Goal: Task Accomplishment & Management: Use online tool/utility

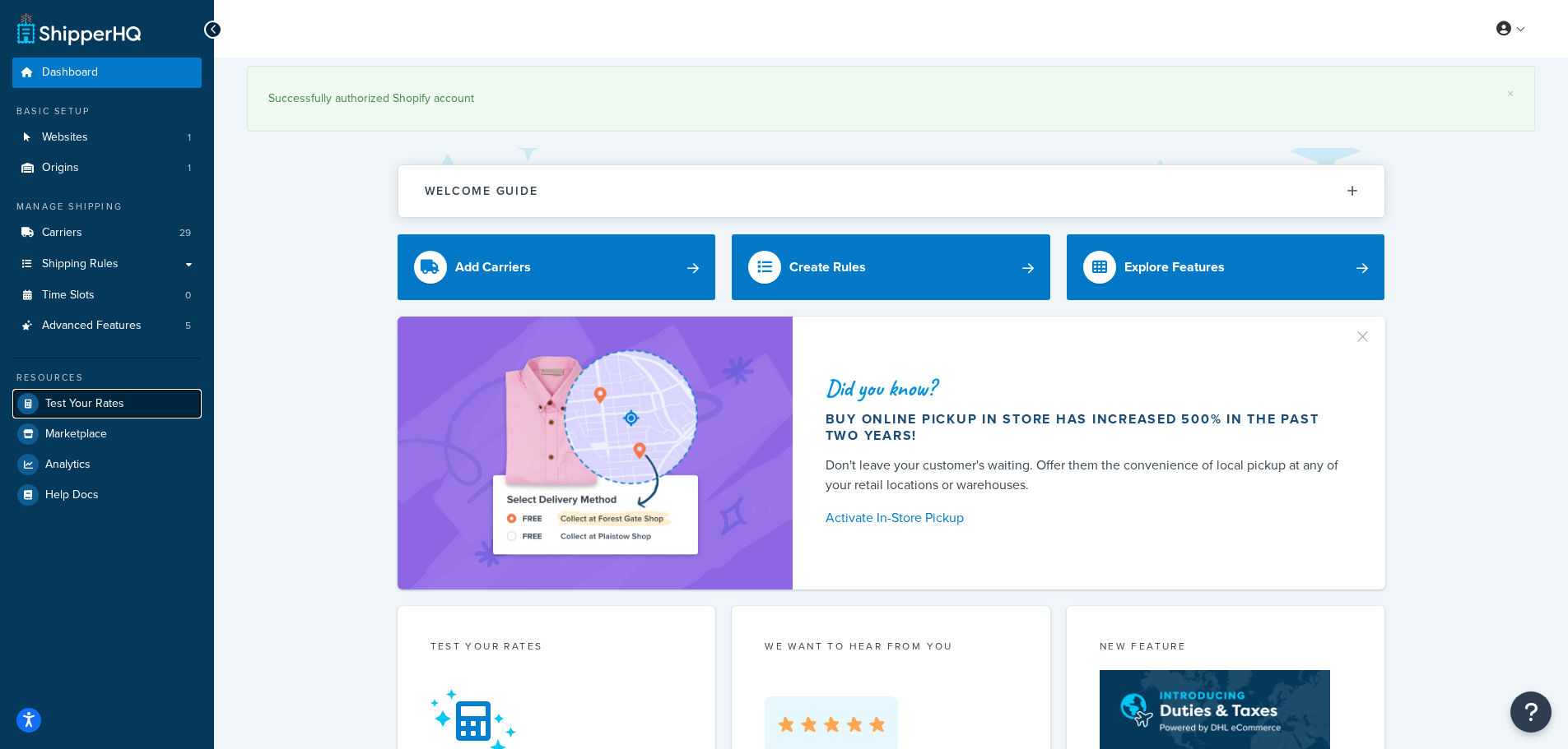
click at [104, 399] on span "Test Your Rates" at bounding box center [84, 404] width 79 height 14
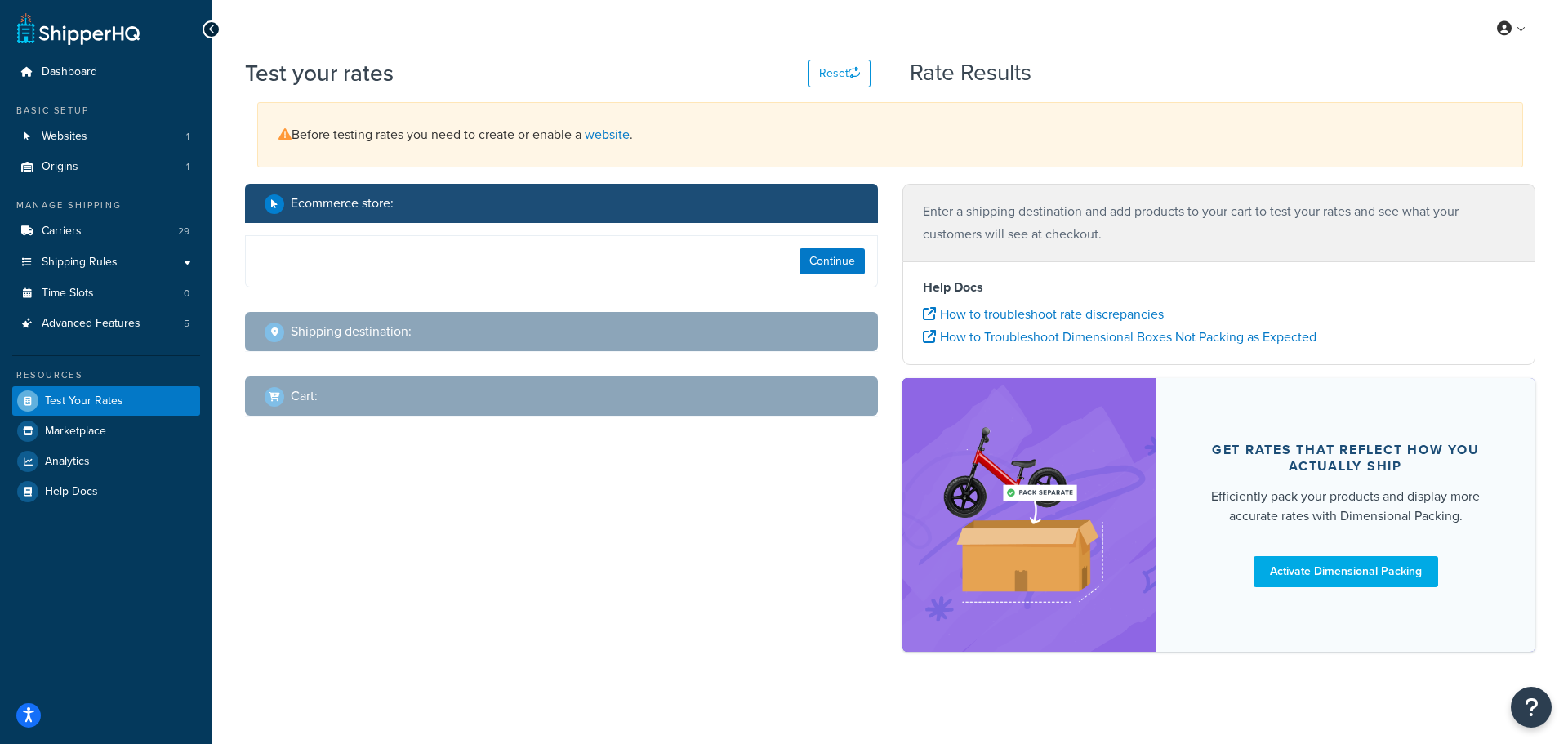
select select "[GEOGRAPHIC_DATA]"
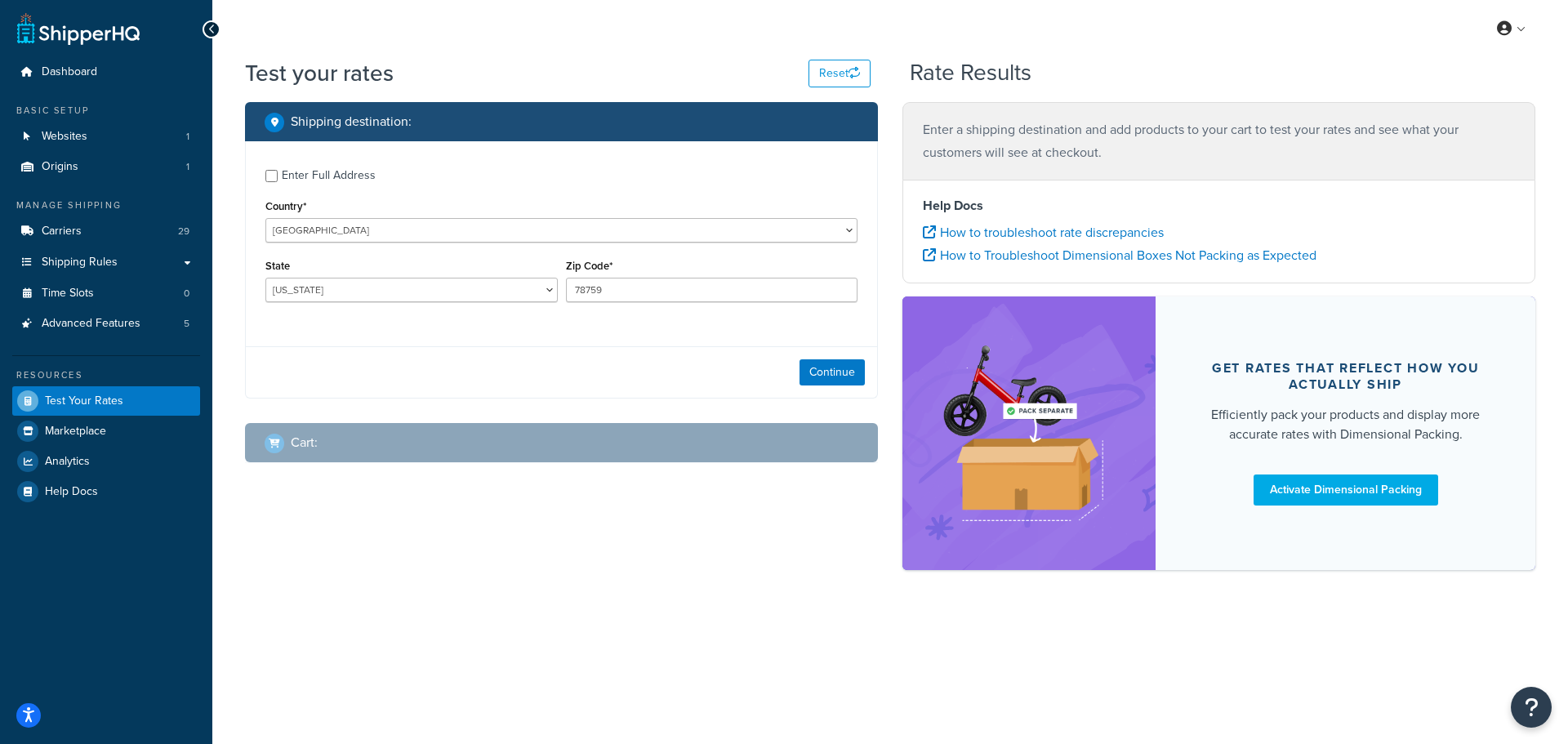
click at [299, 171] on div "Enter Full Address" at bounding box center [329, 175] width 94 height 23
click at [278, 171] on input "Enter Full Address" at bounding box center [271, 176] width 13 height 13
checkbox input "true"
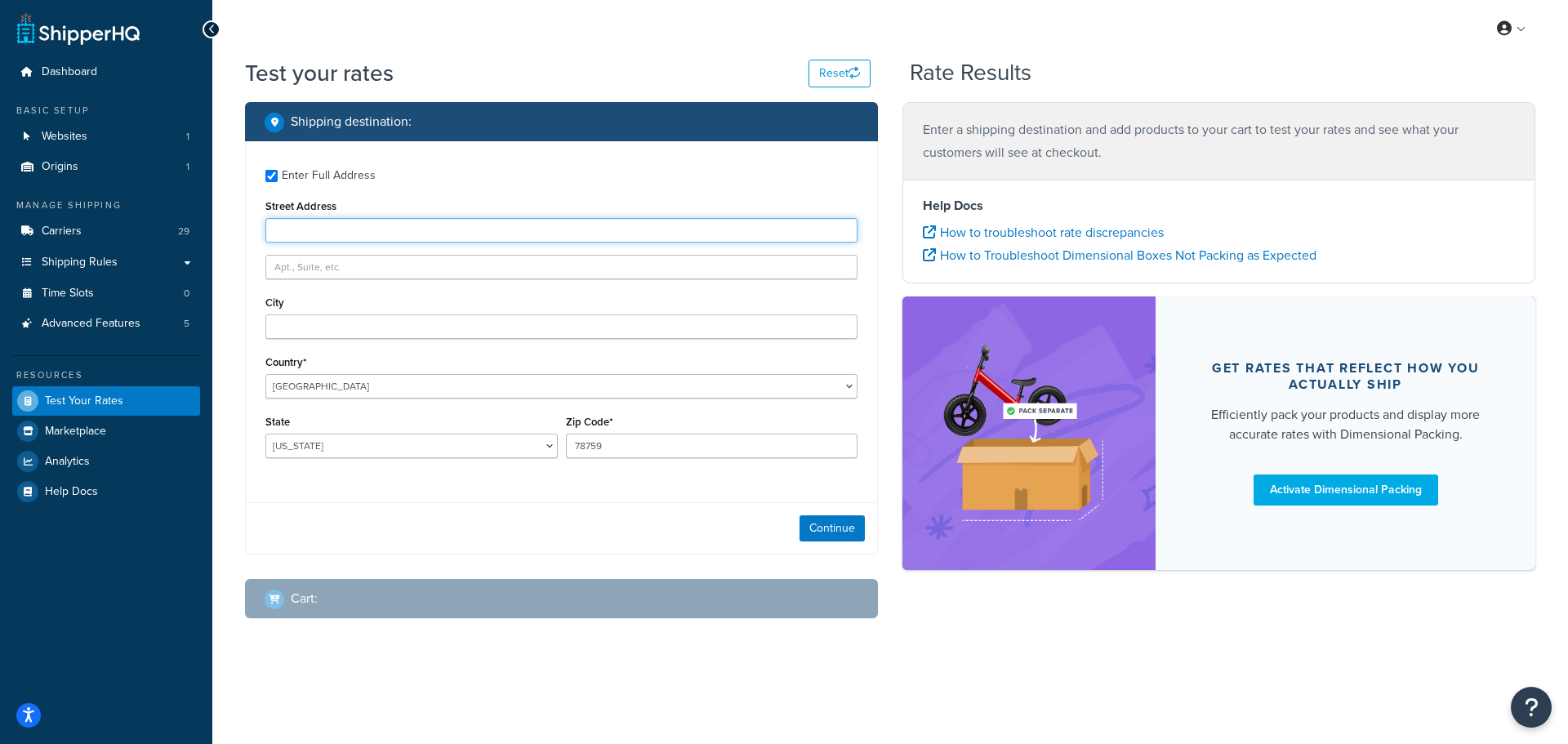
click at [338, 239] on input "Street Address" at bounding box center [561, 230] width 592 height 24
paste input "First Horizon Bank 115 Laurel Park CV Suite 200 Flowood MS 39232"
drag, startPoint x: 356, startPoint y: 231, endPoint x: 233, endPoint y: 221, distance: 123.4
click at [233, 221] on div "Shipping destination : Enter Full Address Street Address First Horizon Bank 115…" at bounding box center [561, 372] width 657 height 542
drag, startPoint x: 356, startPoint y: 233, endPoint x: 804, endPoint y: 303, distance: 453.4
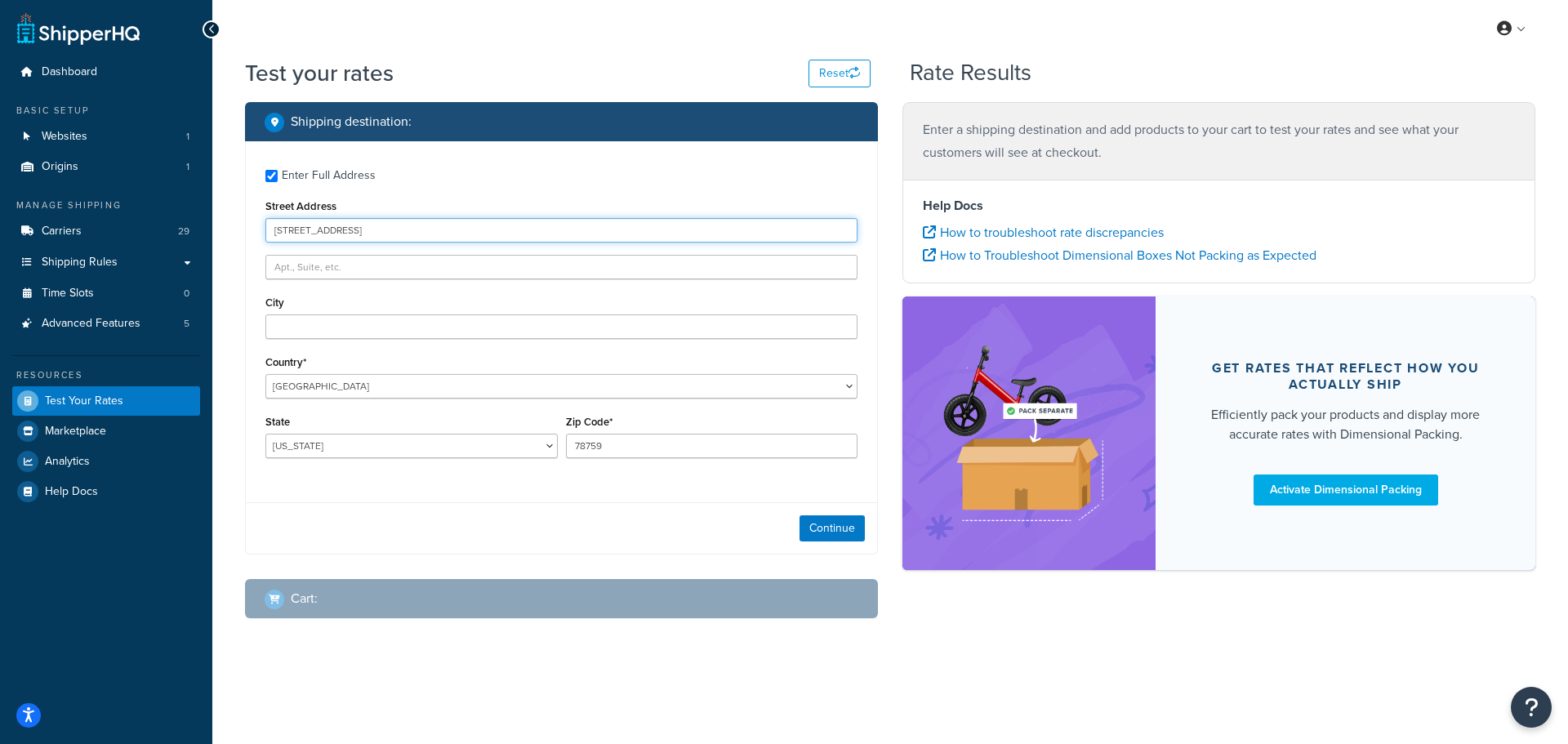
click at [804, 303] on div "Enter Full Address Street Address 115 Laurel Park CV Suite 200 Flowood MS 39232…" at bounding box center [562, 316] width 631 height 349
type input "115 Laurel Park CV"
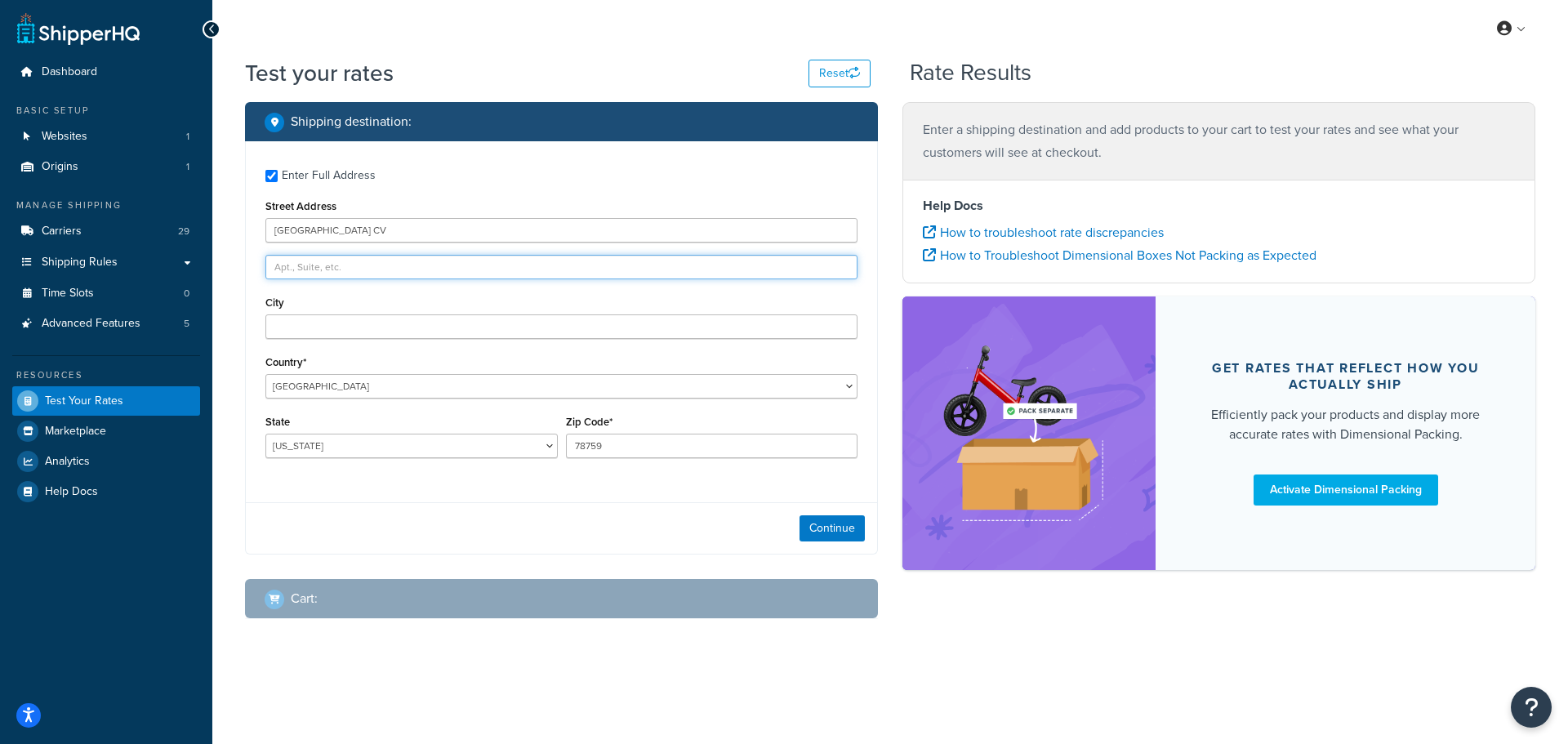
click at [364, 257] on input "text" at bounding box center [561, 267] width 592 height 24
paste input "Suite 200 Flowood MS 39232"
drag, startPoint x: 321, startPoint y: 271, endPoint x: 740, endPoint y: 313, distance: 421.1
click at [740, 313] on div "Enter Full Address Street Address 115 Laurel Park CV Suite 200 Flowood MS 39232…" at bounding box center [562, 316] width 631 height 349
type input "Suite 200"
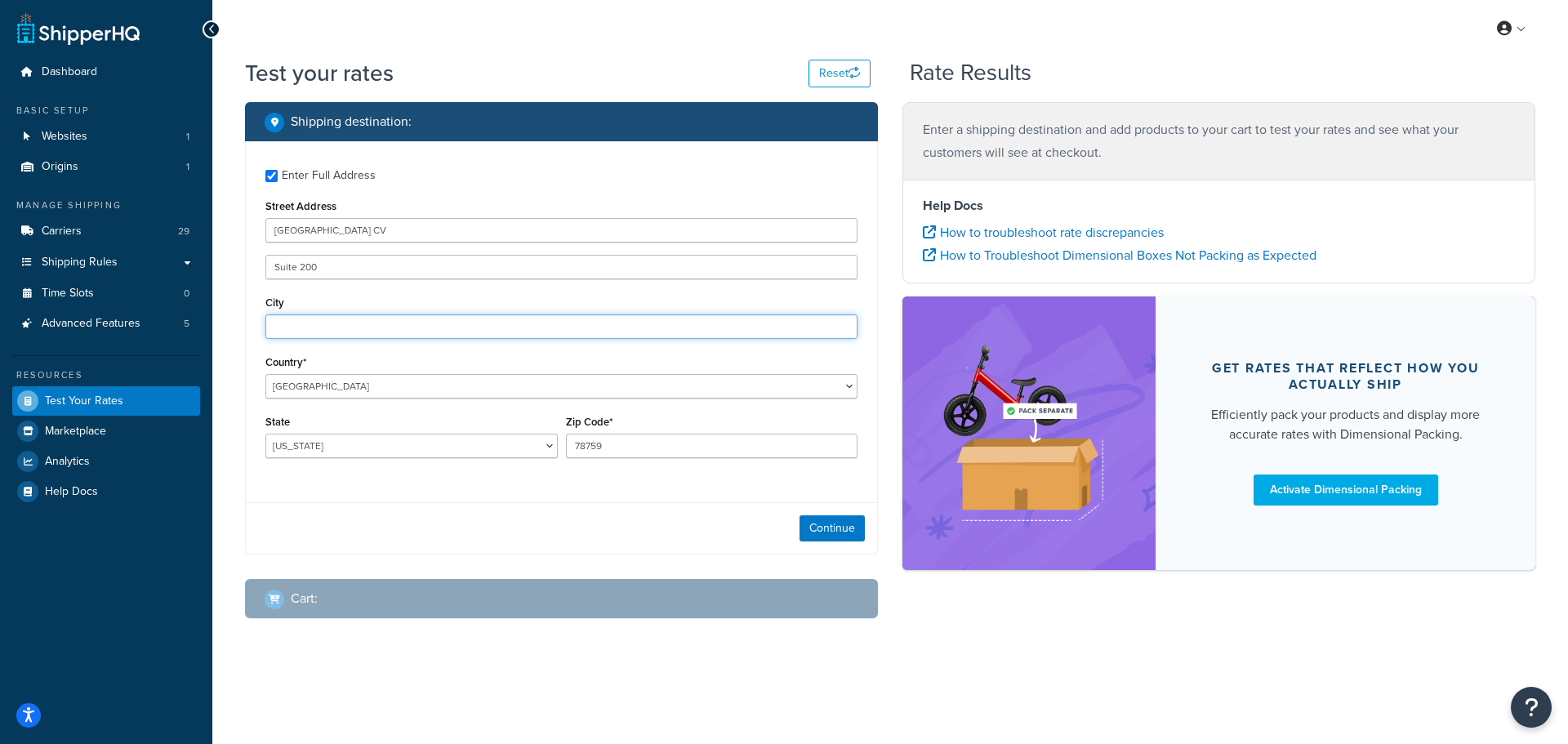
paste input "Flowood MS 39232"
click at [341, 331] on input "Flowood MS 39232" at bounding box center [561, 326] width 592 height 24
type input "Flowood MS 39232"
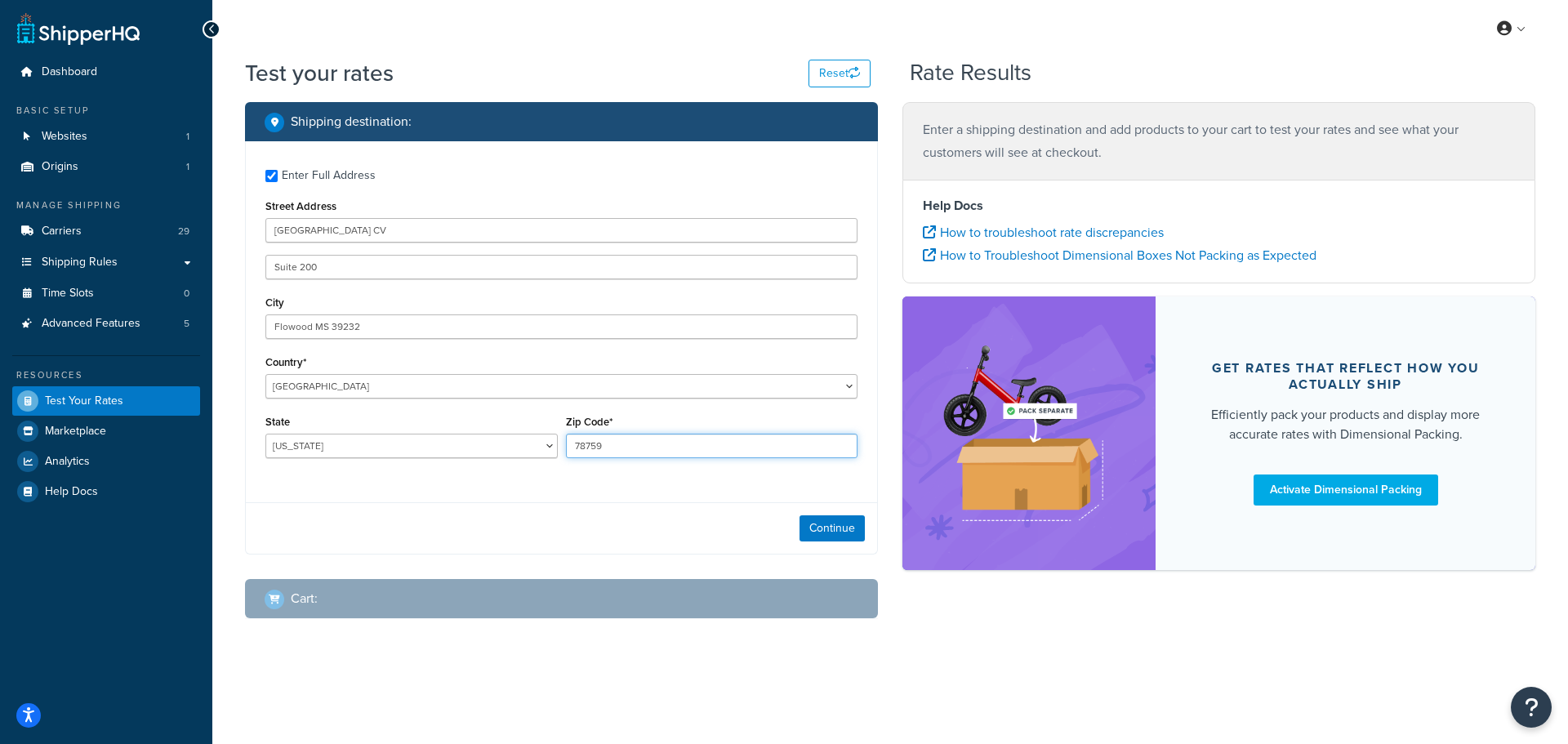
click at [668, 448] on input "78759" at bounding box center [712, 445] width 292 height 24
paste input "39232"
type input "39232"
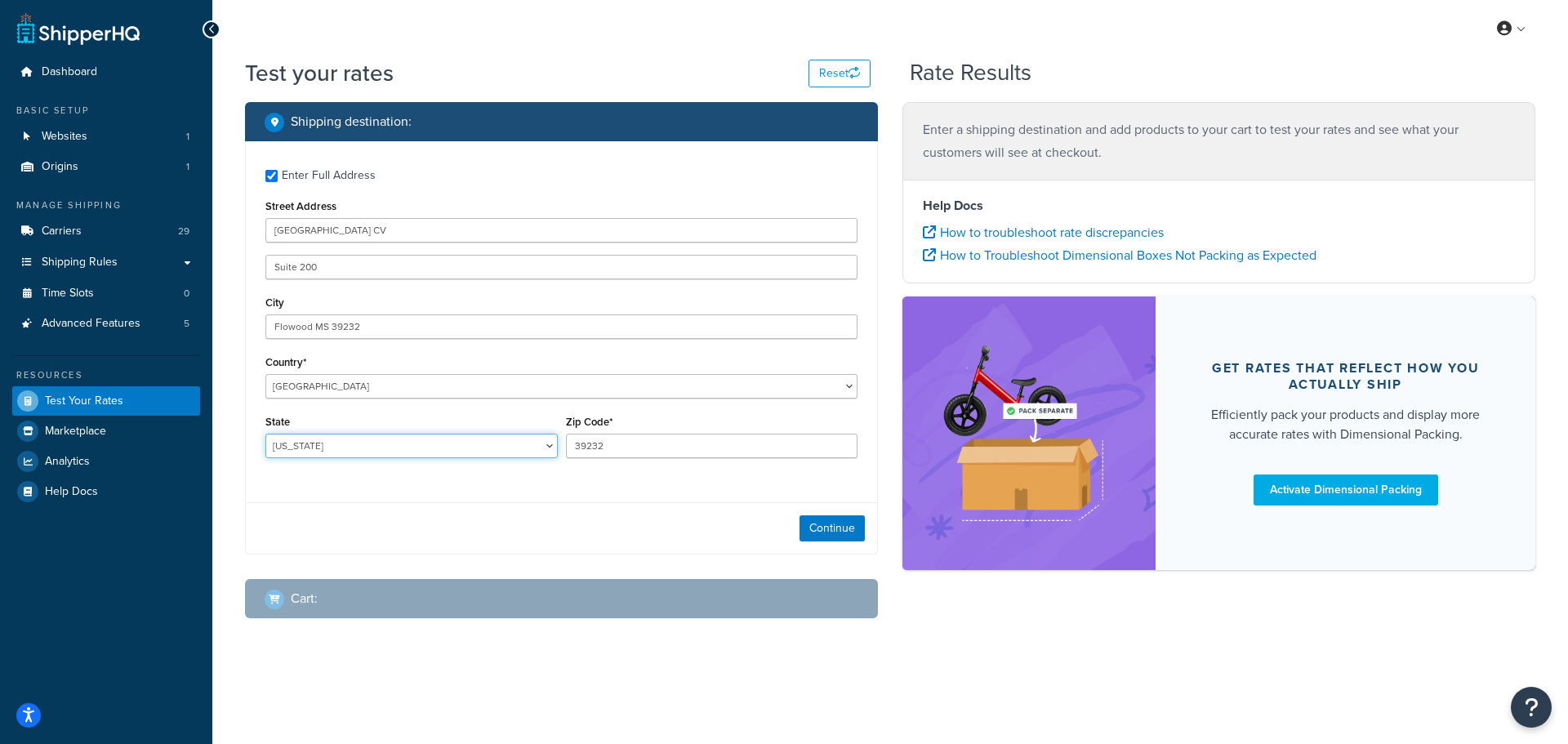
click at [421, 439] on select "Alabama Alaska American Samoa Arizona Arkansas Armed Forces Americas Armed Forc…" at bounding box center [411, 445] width 292 height 24
select select "MO"
click at [265, 434] on select "Alabama Alaska American Samoa Arizona Arkansas Armed Forces Americas Armed Forc…" at bounding box center [411, 445] width 292 height 24
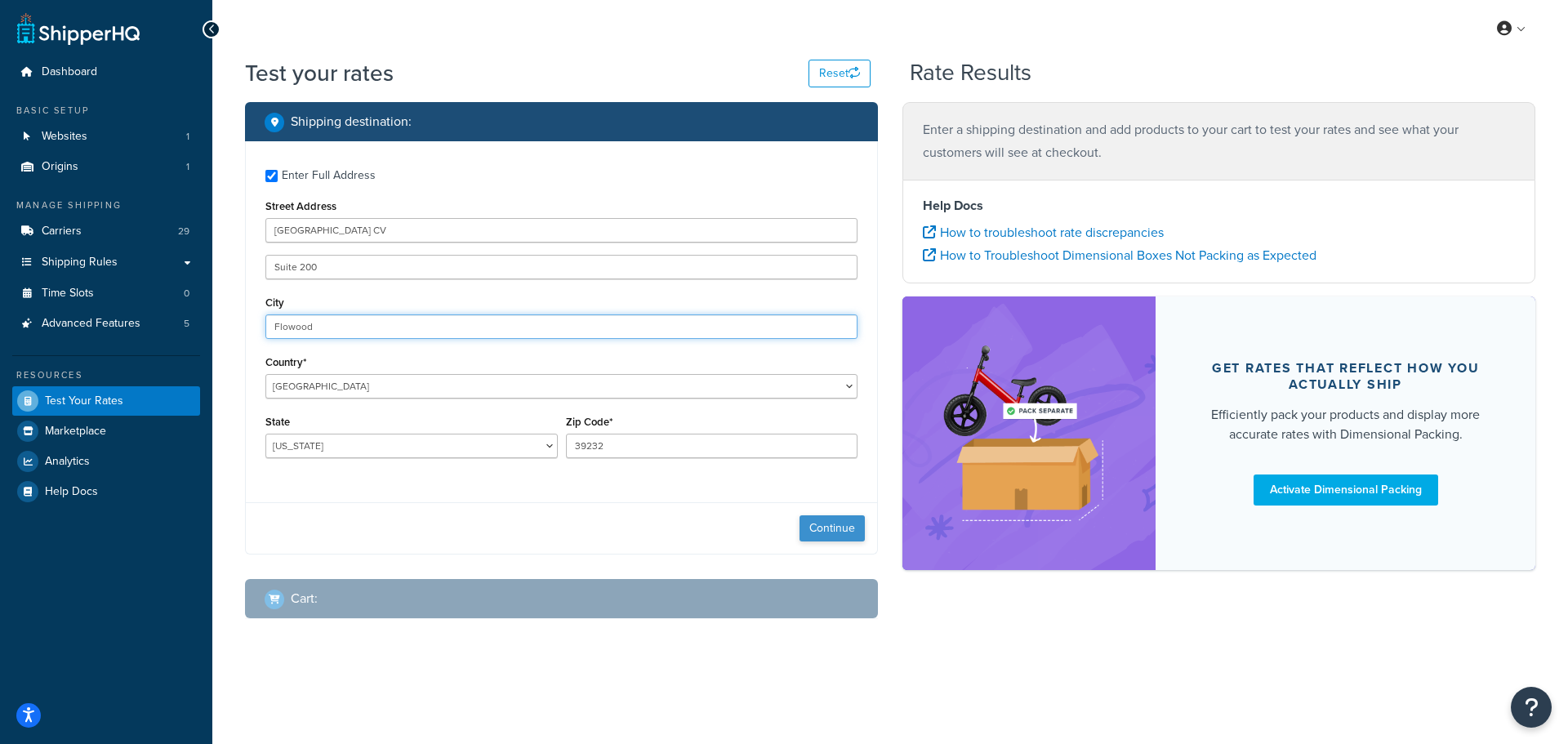
type input "Flowood"
click at [813, 533] on button "Continue" at bounding box center [832, 528] width 65 height 26
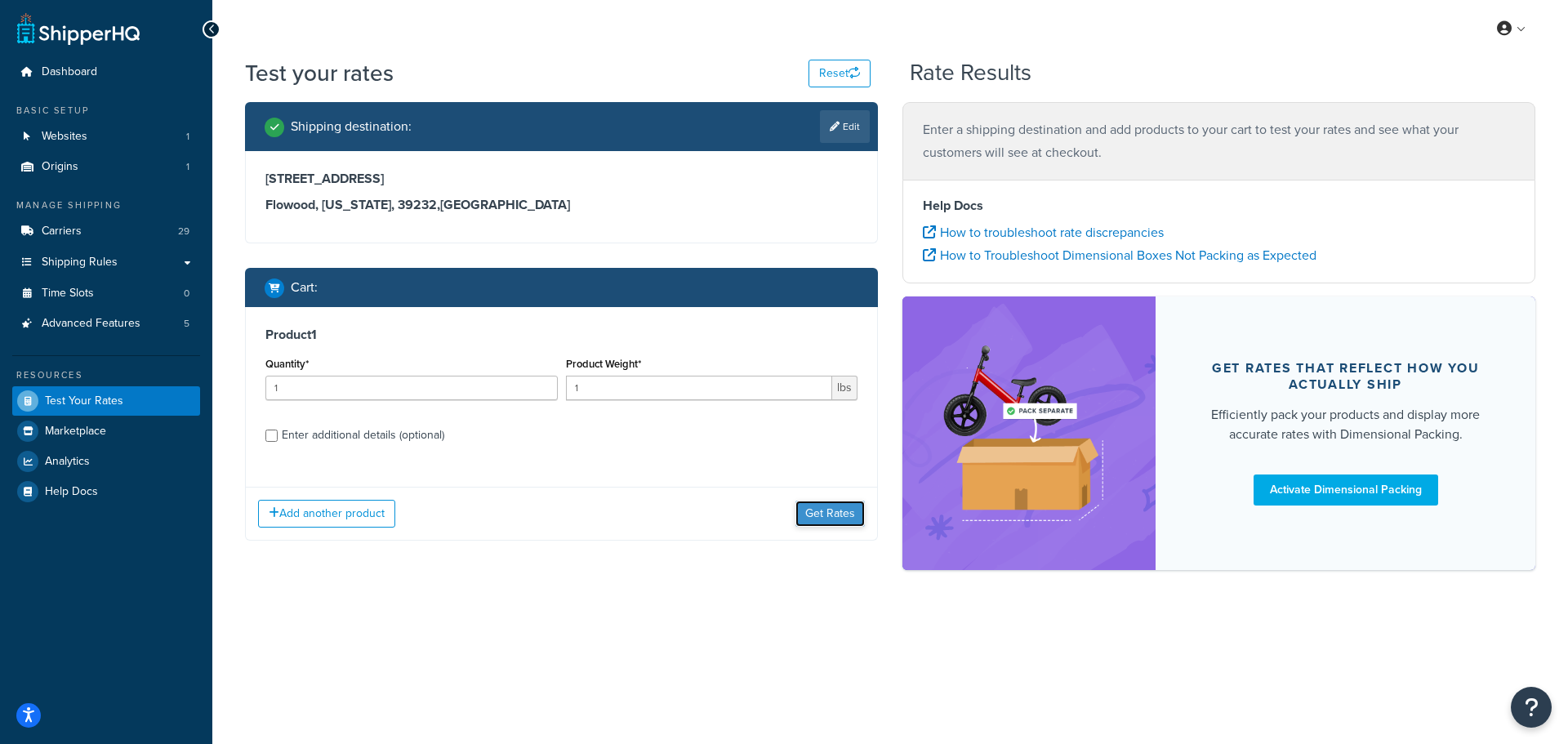
click at [830, 509] on button "Get Rates" at bounding box center [830, 513] width 69 height 26
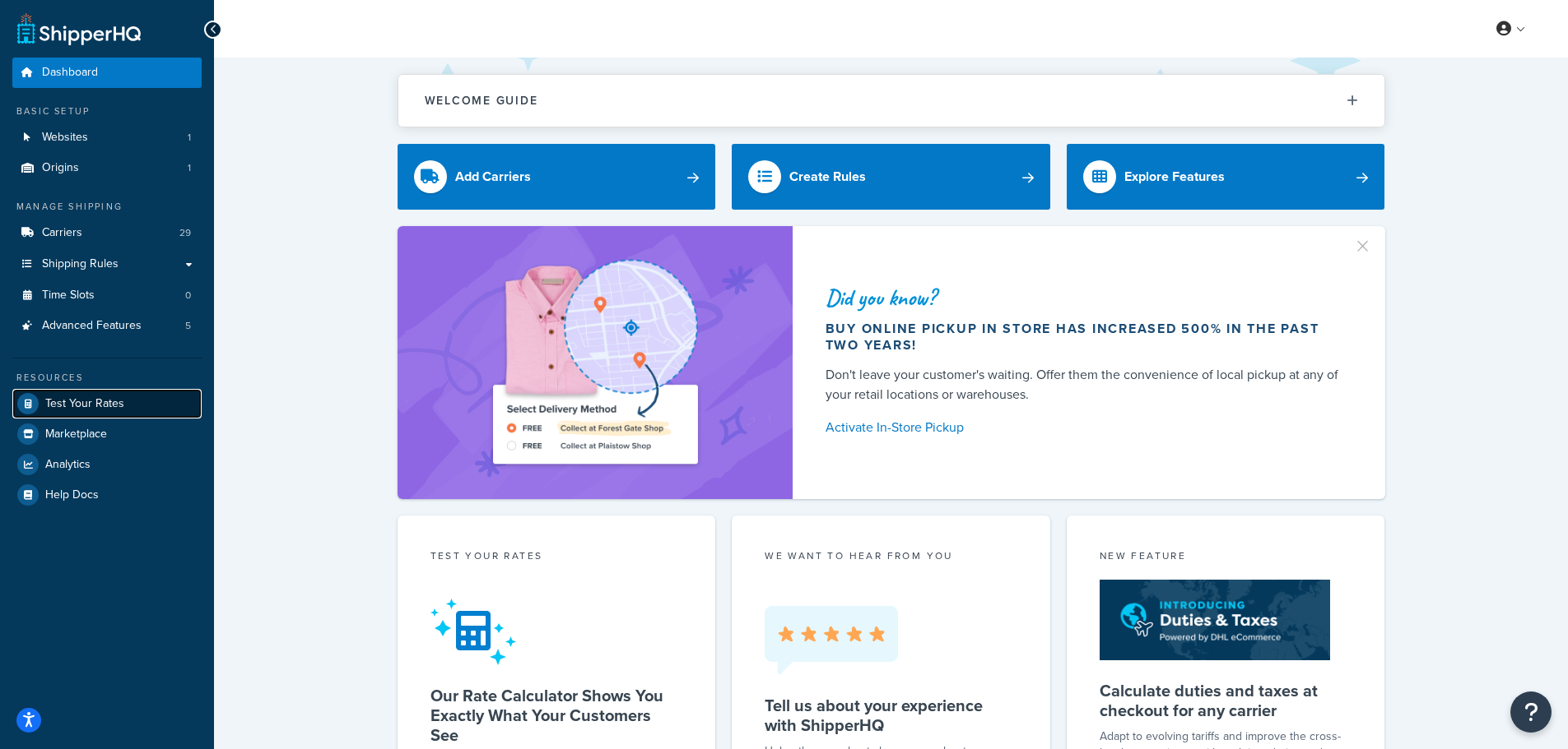
click at [99, 403] on span "Test Your Rates" at bounding box center [84, 404] width 79 height 14
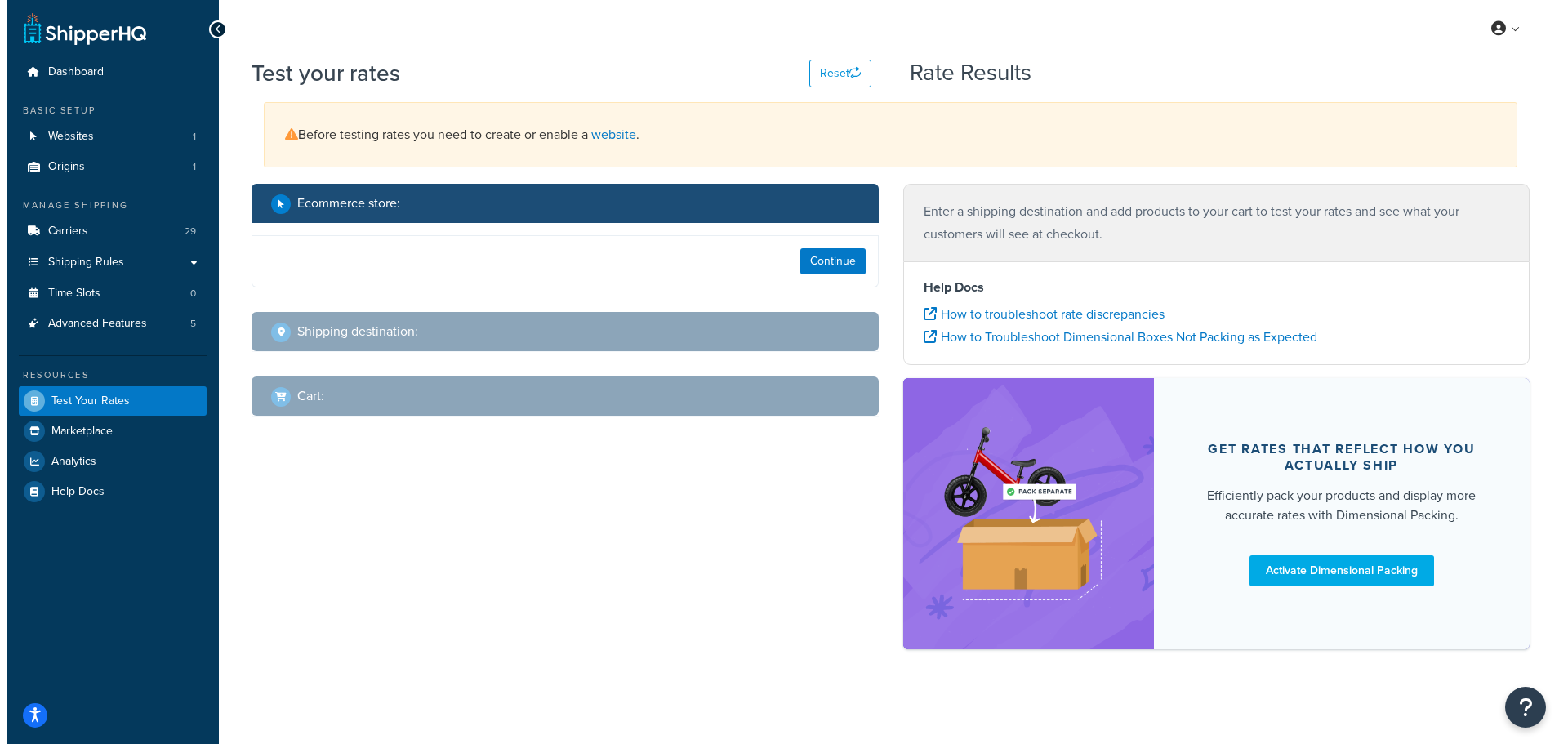
select select "[GEOGRAPHIC_DATA]"
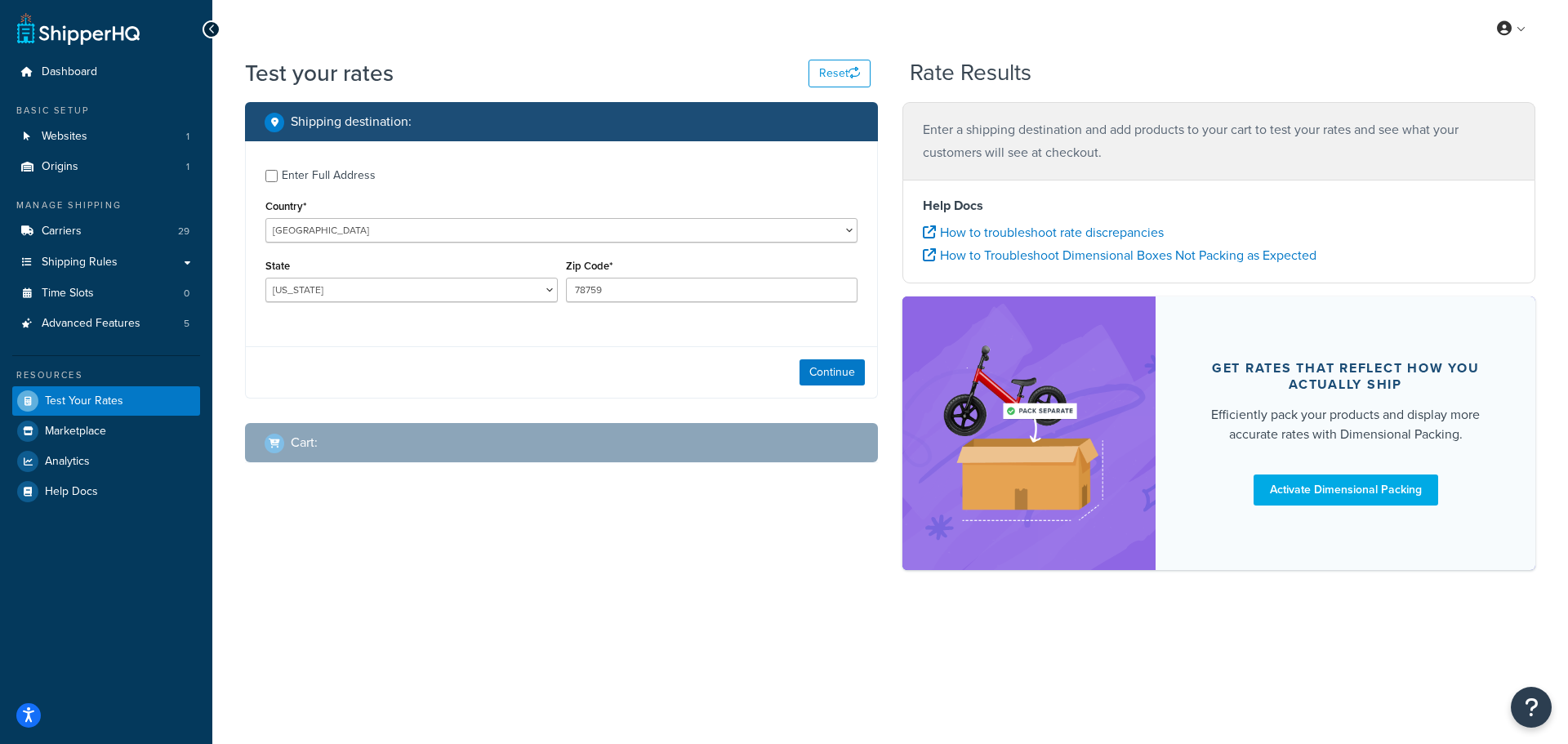
click at [298, 170] on div "Enter Full Address" at bounding box center [329, 175] width 94 height 23
click at [278, 170] on input "Enter Full Address" at bounding box center [271, 176] width 13 height 13
checkbox input "true"
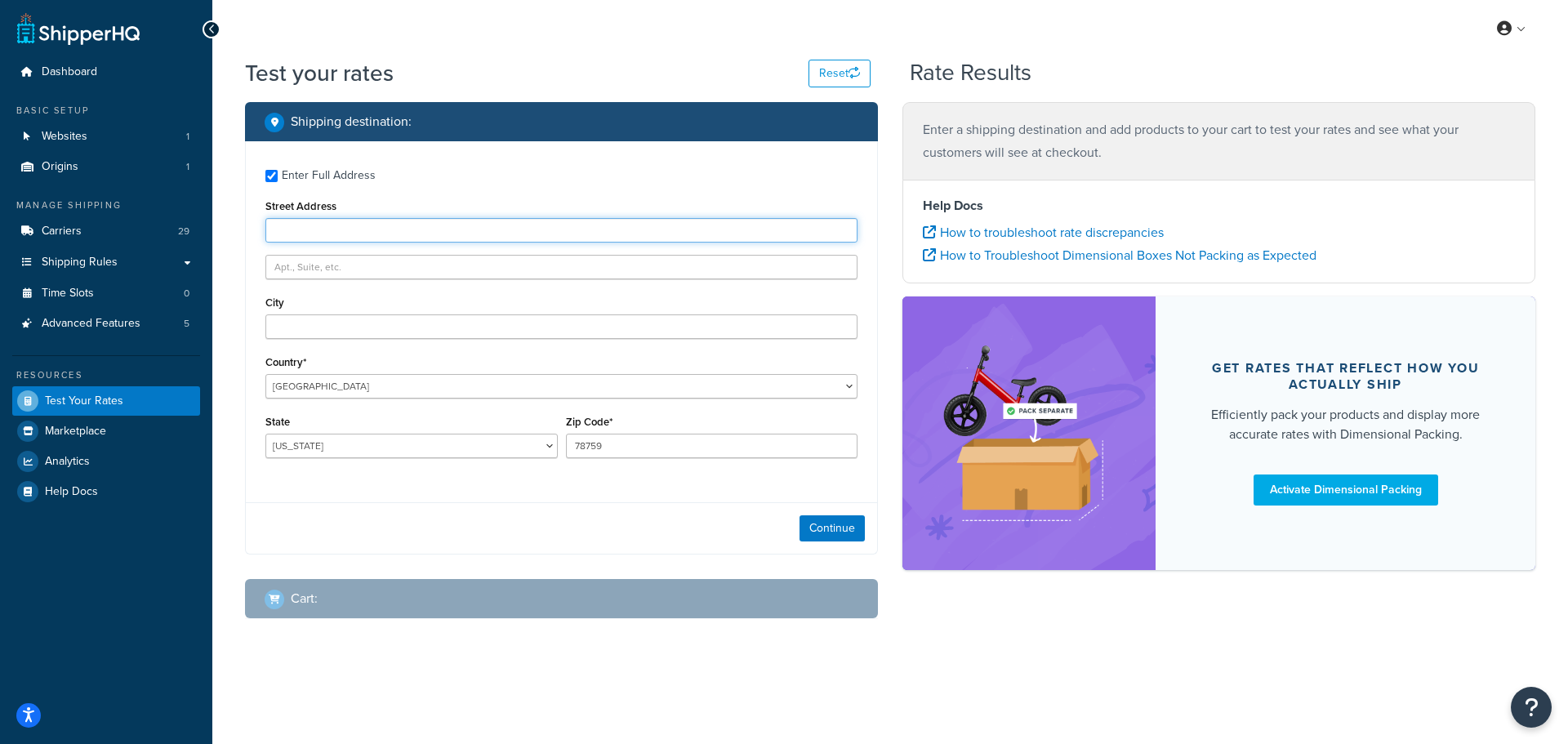
click at [356, 234] on input "Street Address" at bounding box center [561, 230] width 592 height 24
paste input "1000 Hugh Ward Blvd, Flowood, MS 39232"
click at [443, 230] on input "1000 Hugh Ward Blvd, Flowood, MS 39232" at bounding box center [561, 230] width 592 height 24
type input "1000 Hugh Ward Blvd, Flowood, MS 39232"
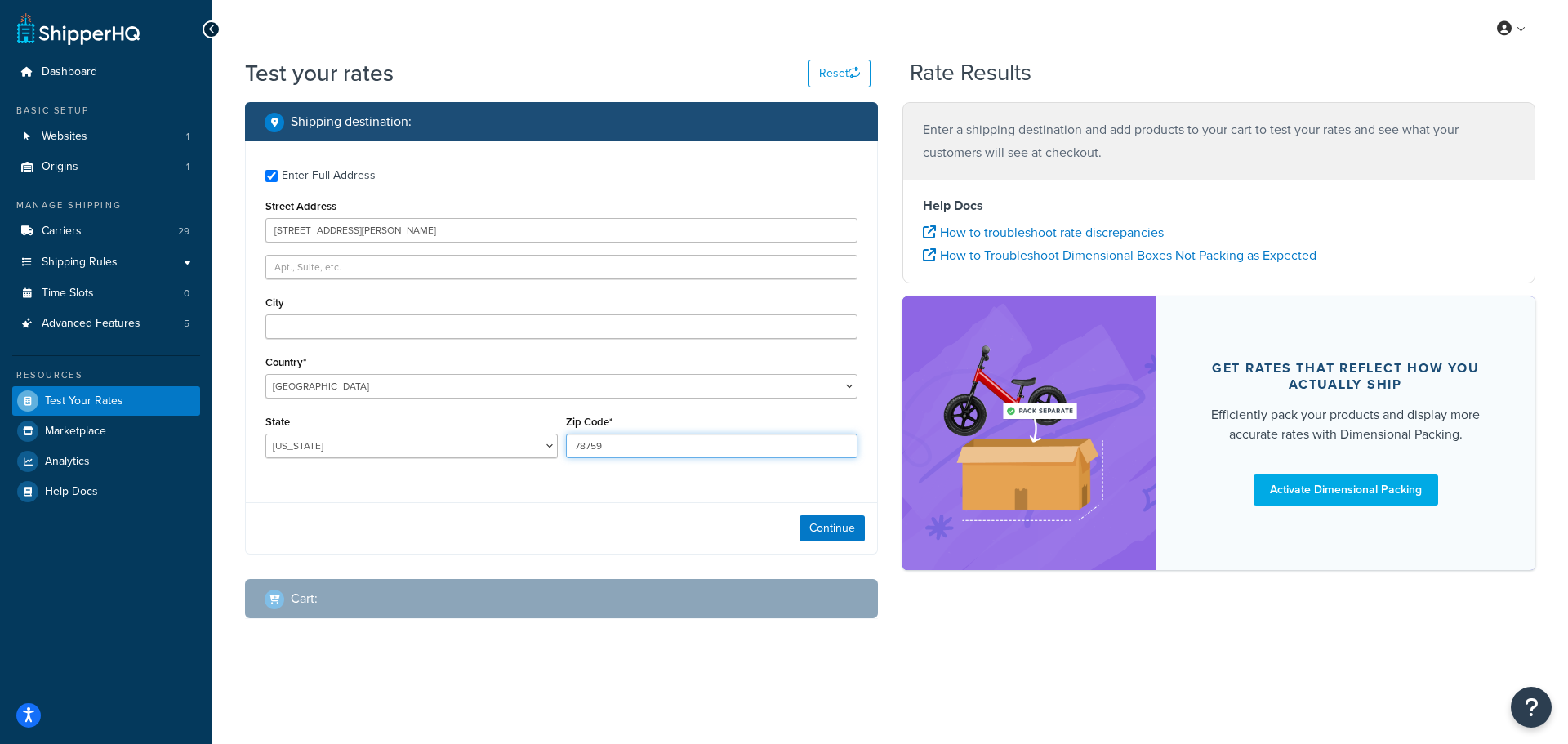
click at [607, 451] on input "78759" at bounding box center [712, 445] width 292 height 24
click at [607, 450] on input "78759" at bounding box center [712, 445] width 292 height 24
paste input "39232"
type input "39232"
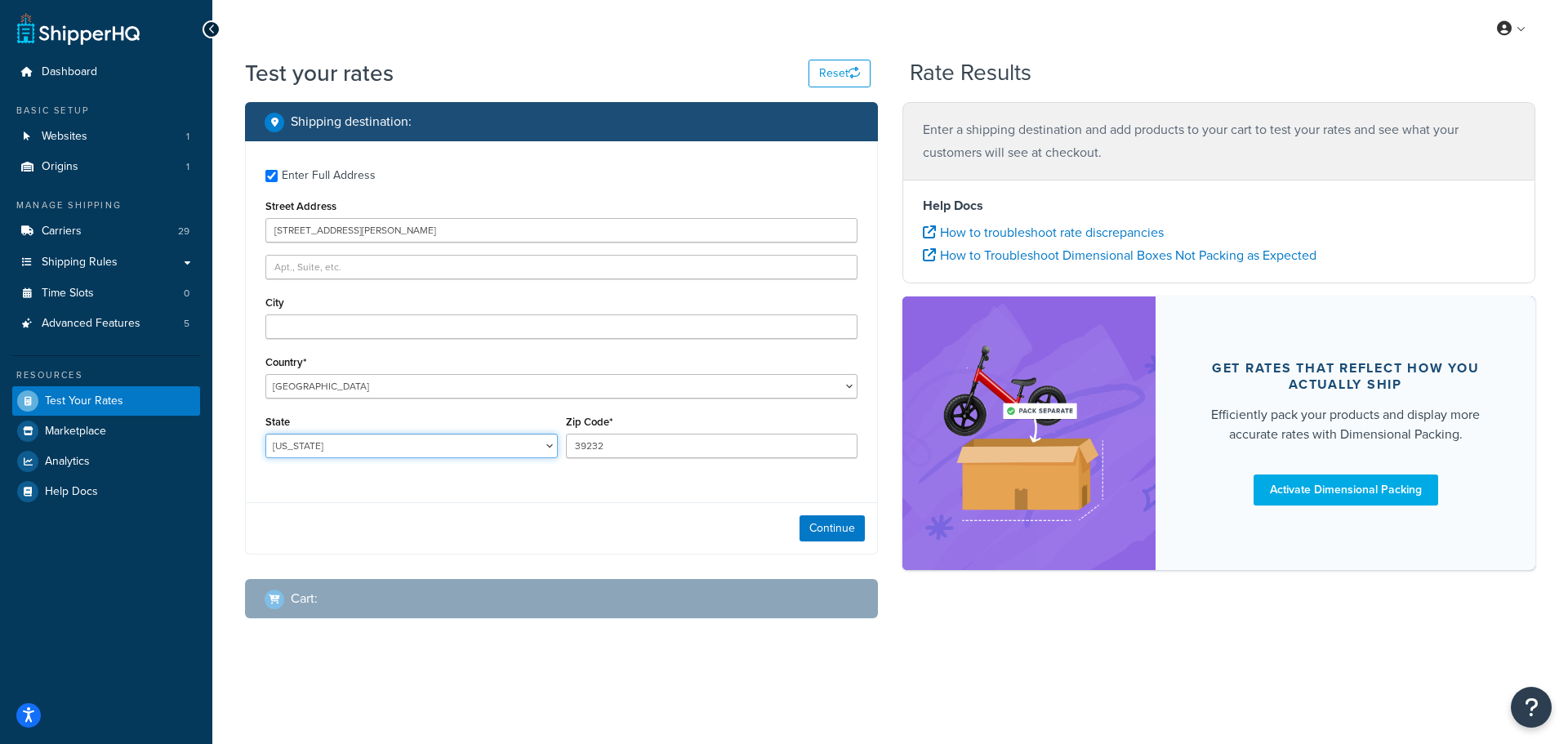
click at [503, 443] on select "Alabama Alaska American Samoa Arizona Arkansas Armed Forces Americas Armed Forc…" at bounding box center [411, 445] width 292 height 24
select select "MO"
click at [265, 434] on select "Alabama Alaska American Samoa Arizona Arkansas Armed Forces Americas Armed Forc…" at bounding box center [411, 445] width 292 height 24
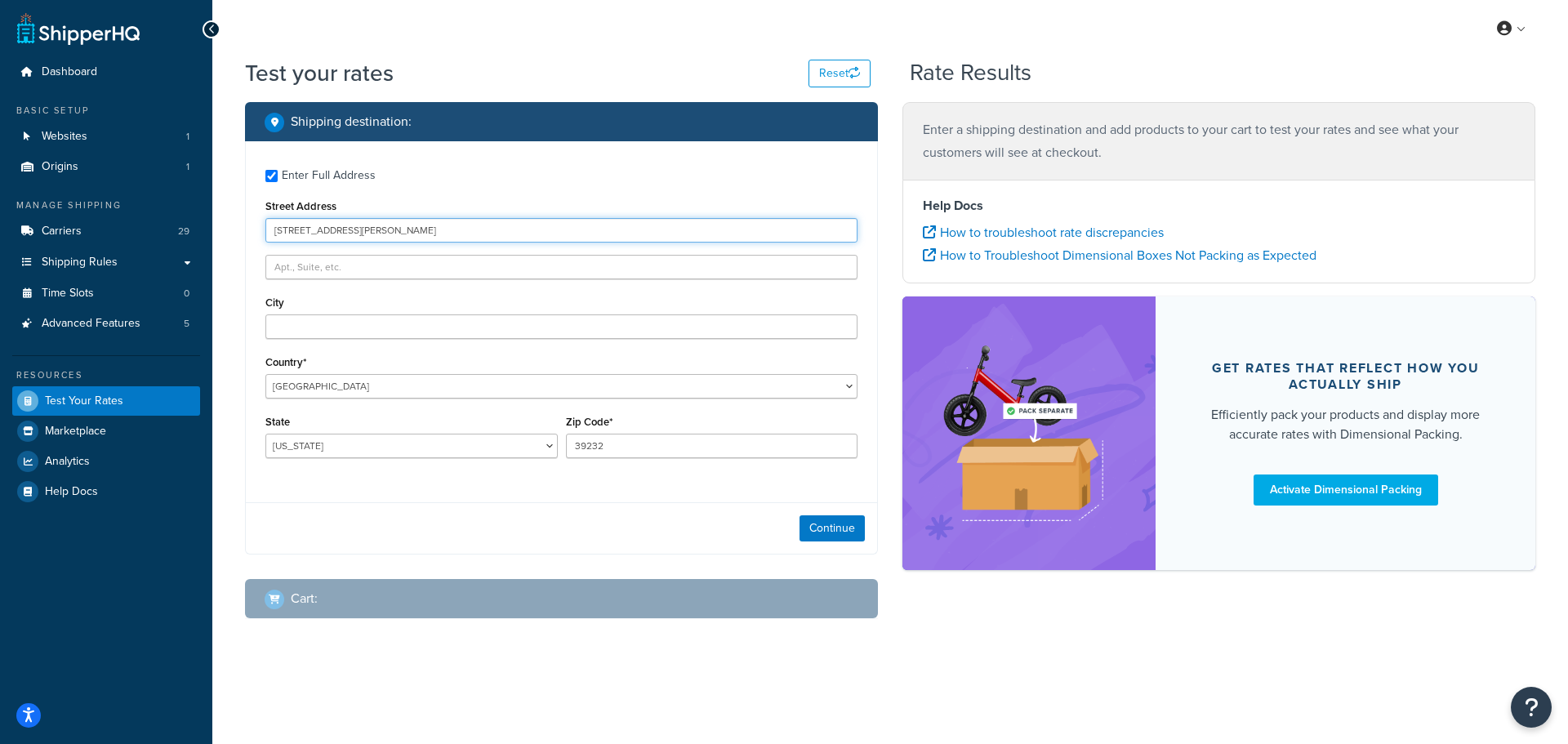
click at [399, 237] on input "1000 Hugh Ward Blvd, Flowood, MS 39232" at bounding box center [561, 230] width 592 height 24
click at [505, 168] on label "Enter Full Address" at bounding box center [570, 173] width 576 height 26
click at [278, 170] on input "Enter Full Address" at bounding box center [271, 176] width 13 height 13
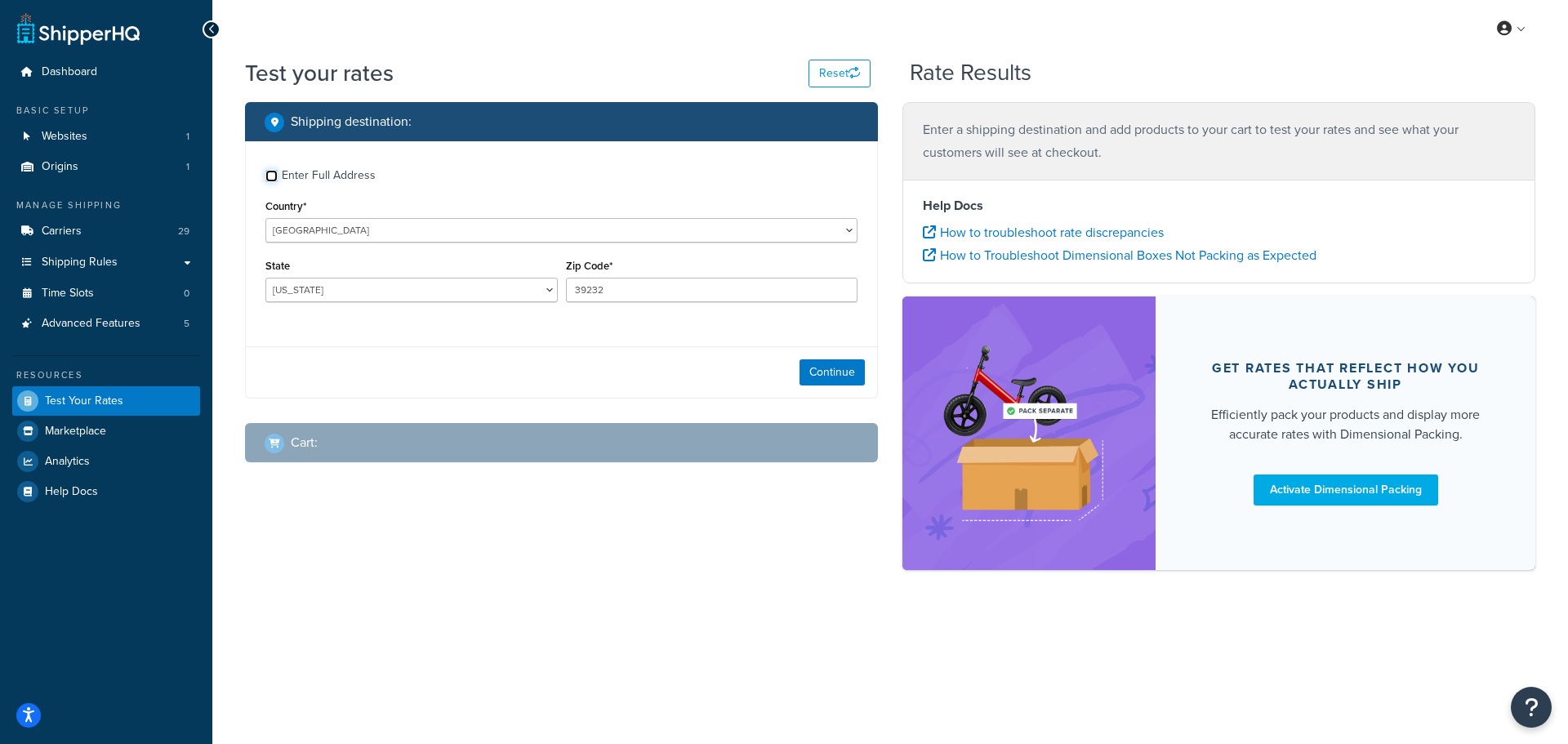
click at [275, 177] on input "Enter Full Address" at bounding box center [271, 176] width 13 height 13
checkbox input "true"
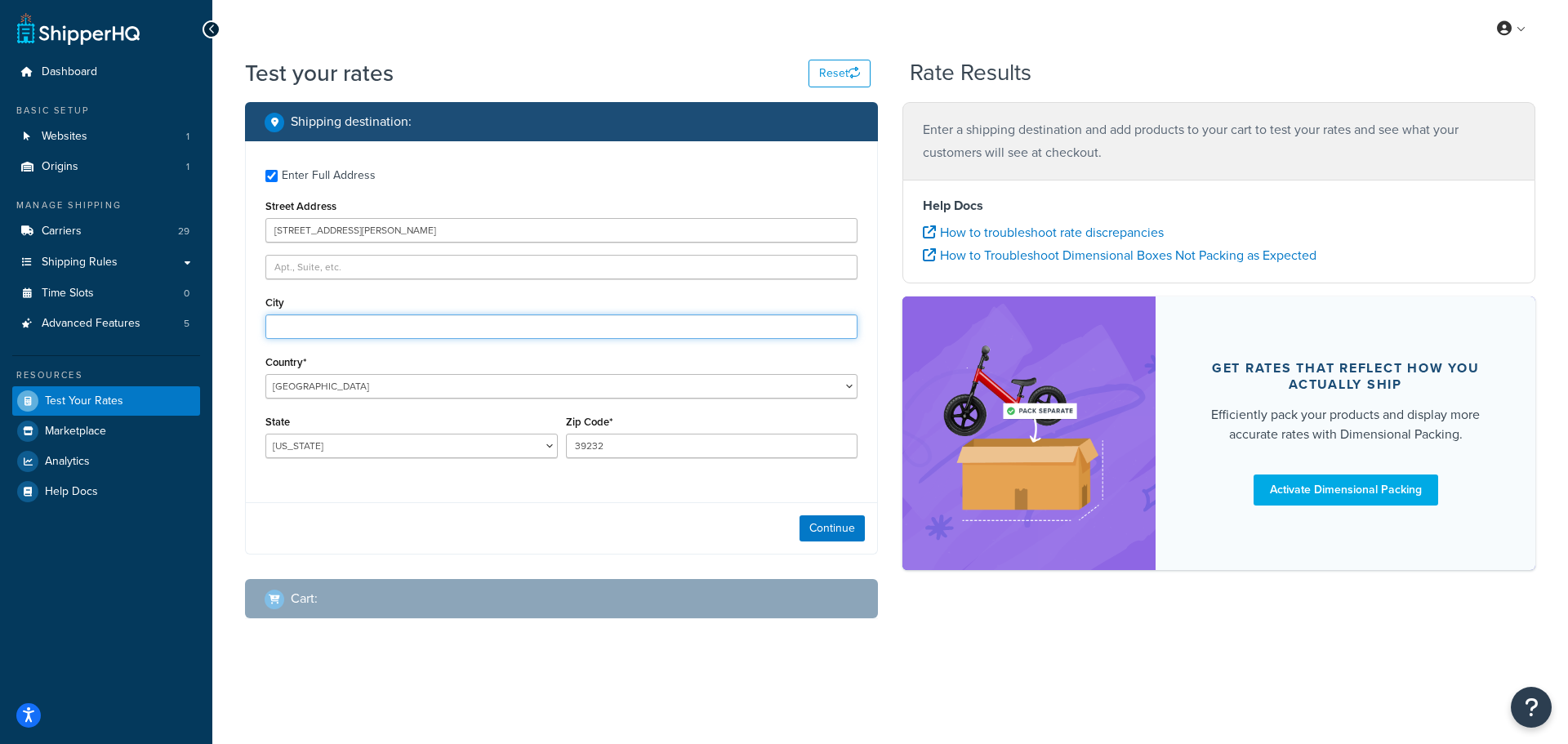
drag, startPoint x: 326, startPoint y: 334, endPoint x: 336, endPoint y: 284, distance: 51.0
click at [326, 334] on input "City" at bounding box center [561, 326] width 592 height 24
paste input "Flowood"
type input "Flowood"
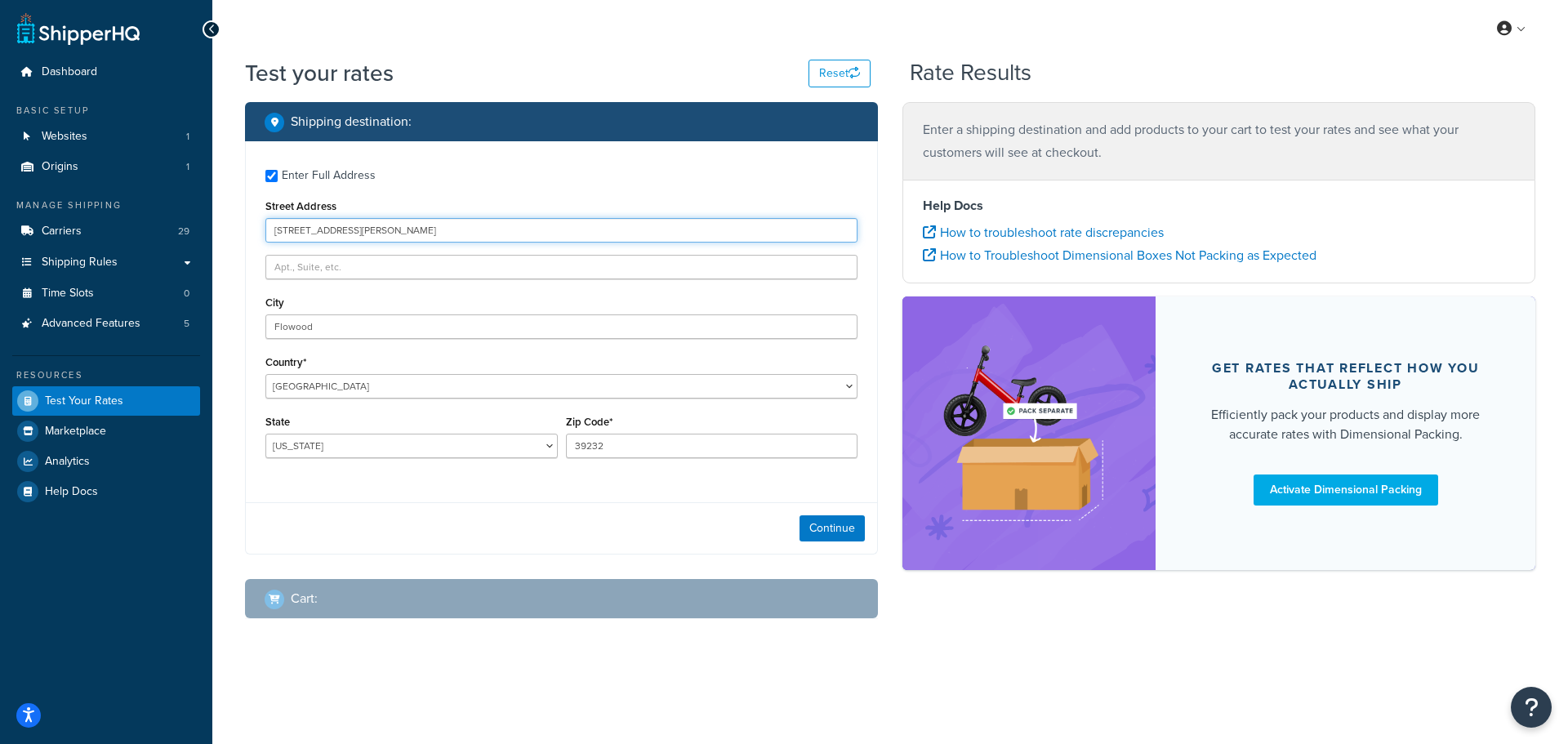
drag, startPoint x: 373, startPoint y: 227, endPoint x: 657, endPoint y: 240, distance: 284.3
click at [657, 240] on input "1000 Hugh Ward Blvd, Flowood, MS 39232" at bounding box center [561, 230] width 592 height 24
type input "1000 Hugh Ward Blvd"
click at [840, 533] on button "Continue" at bounding box center [832, 528] width 65 height 26
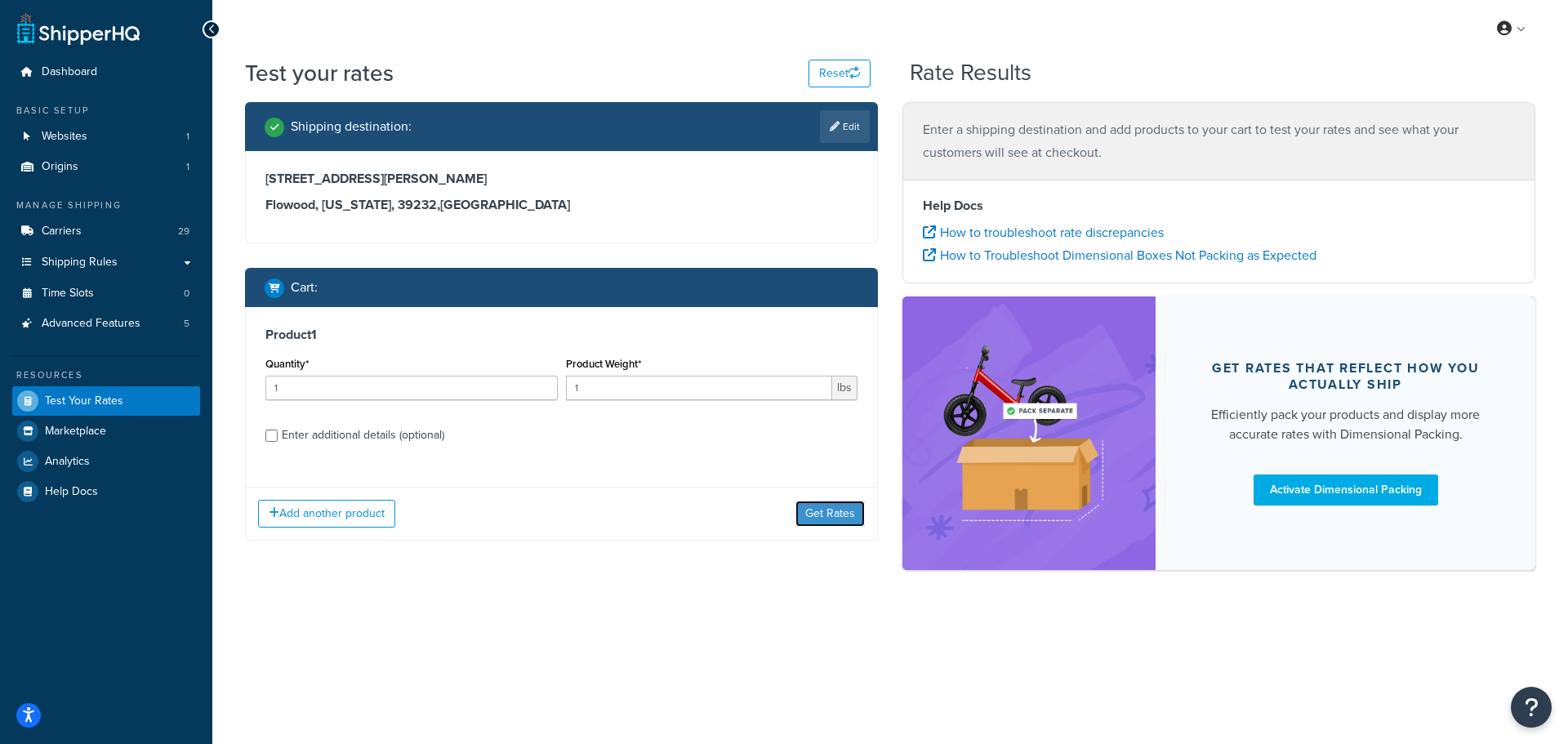
drag, startPoint x: 840, startPoint y: 522, endPoint x: 865, endPoint y: 482, distance: 47.2
click at [841, 522] on button "Get Rates" at bounding box center [830, 513] width 69 height 26
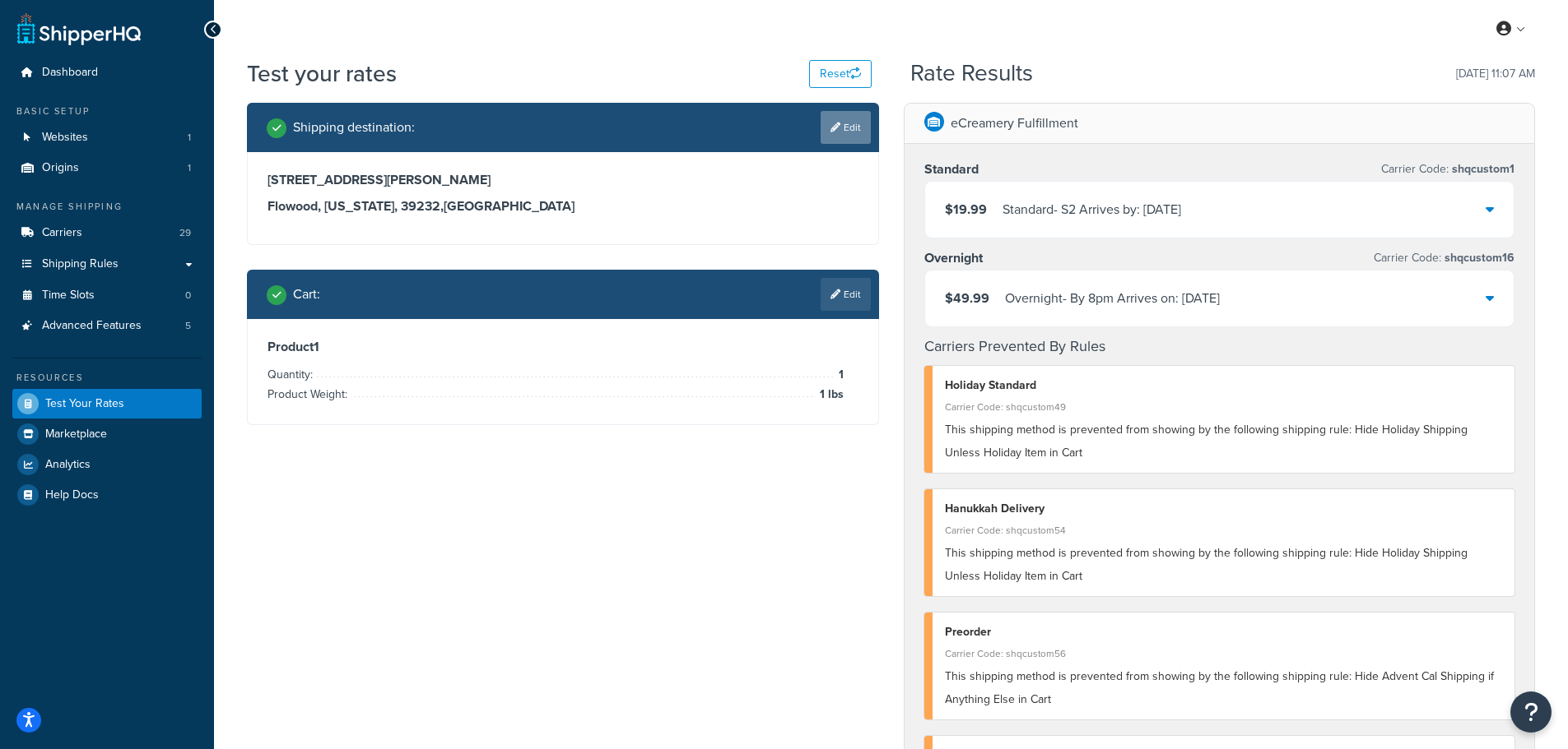
click at [844, 117] on link "Edit" at bounding box center [845, 127] width 50 height 33
select select "MO"
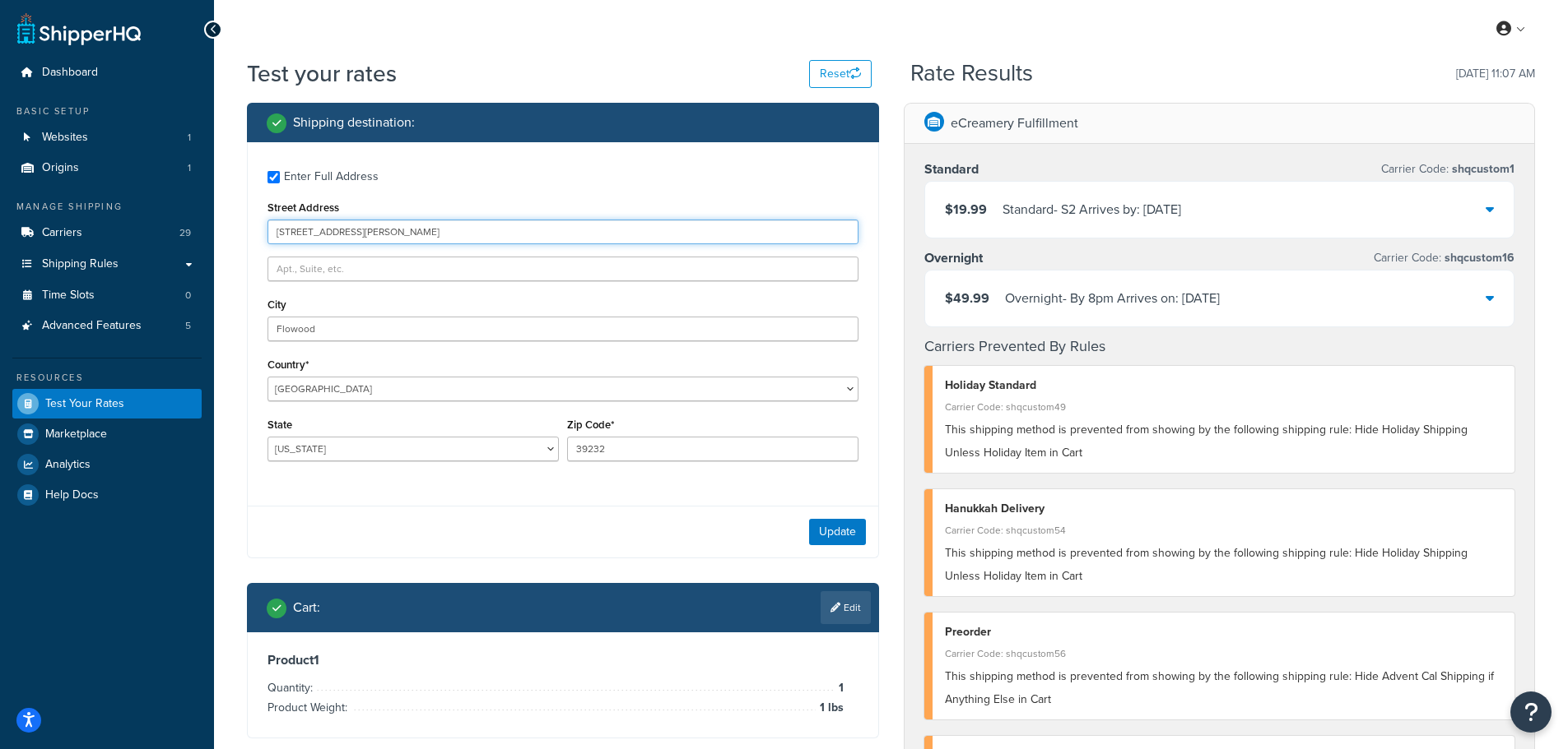
drag, startPoint x: 403, startPoint y: 236, endPoint x: 90, endPoint y: 197, distance: 315.4
paste input "5 Hogg Creek Dr"
type input "105 Hogg Creek Dr"
click at [836, 534] on button "Update" at bounding box center [838, 532] width 57 height 26
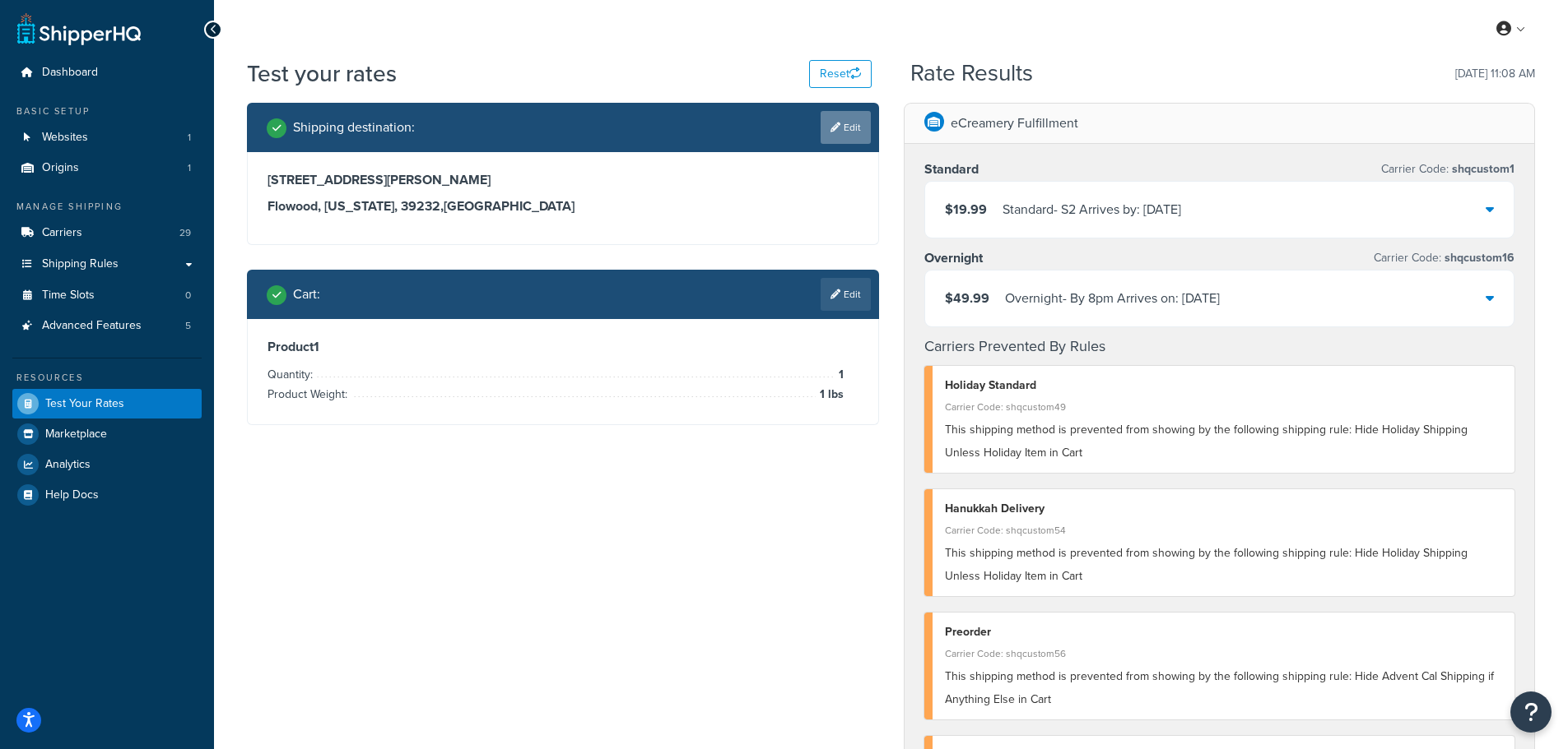
click at [846, 128] on link "Edit" at bounding box center [845, 127] width 50 height 33
select select "MO"
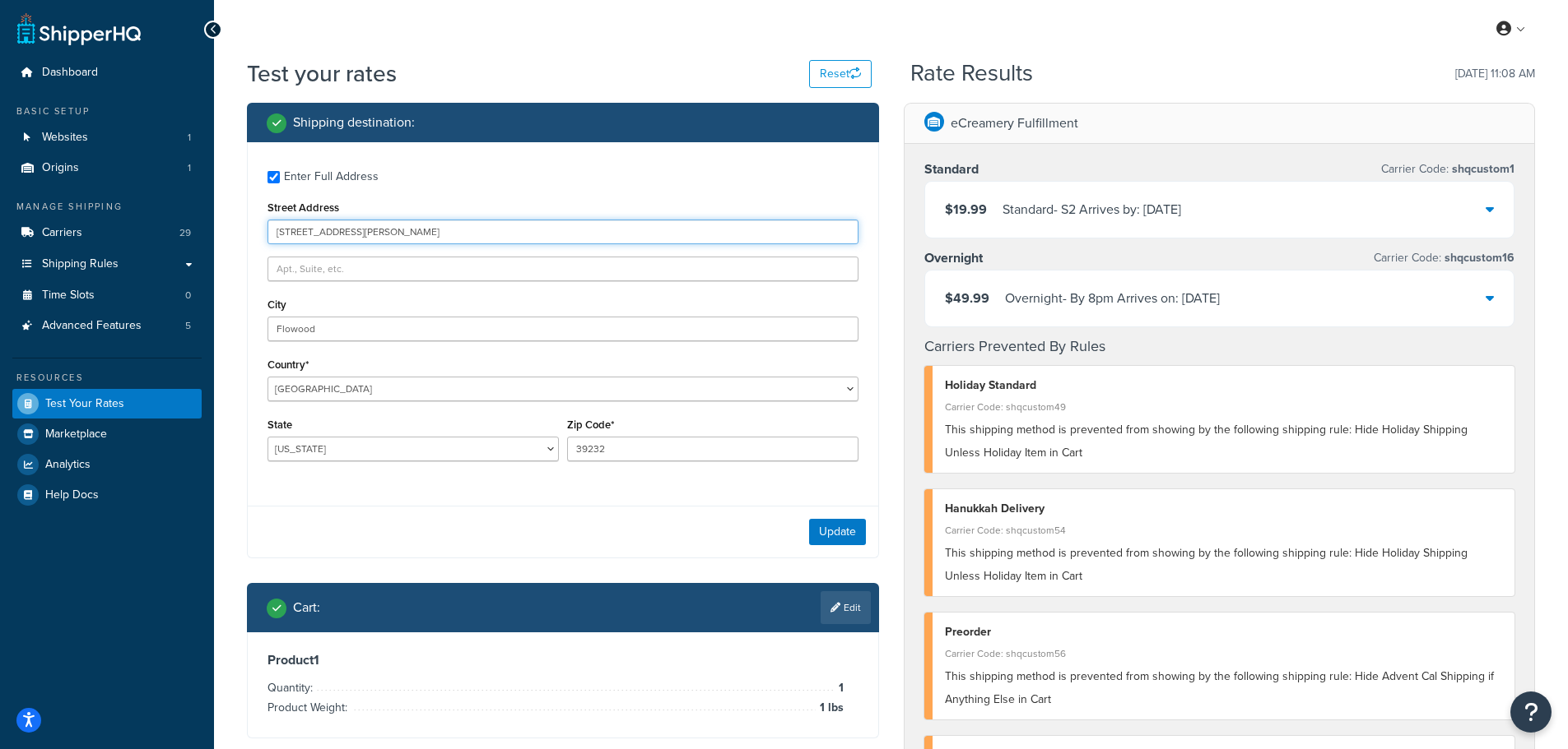
drag, startPoint x: 402, startPoint y: 233, endPoint x: 186, endPoint y: 205, distance: 217.8
paste input "2001 S Main St, Joplin, MO 64804"
click at [396, 236] on input "2001 S Main St, Joplin, MO 64804" at bounding box center [562, 232] width 590 height 25
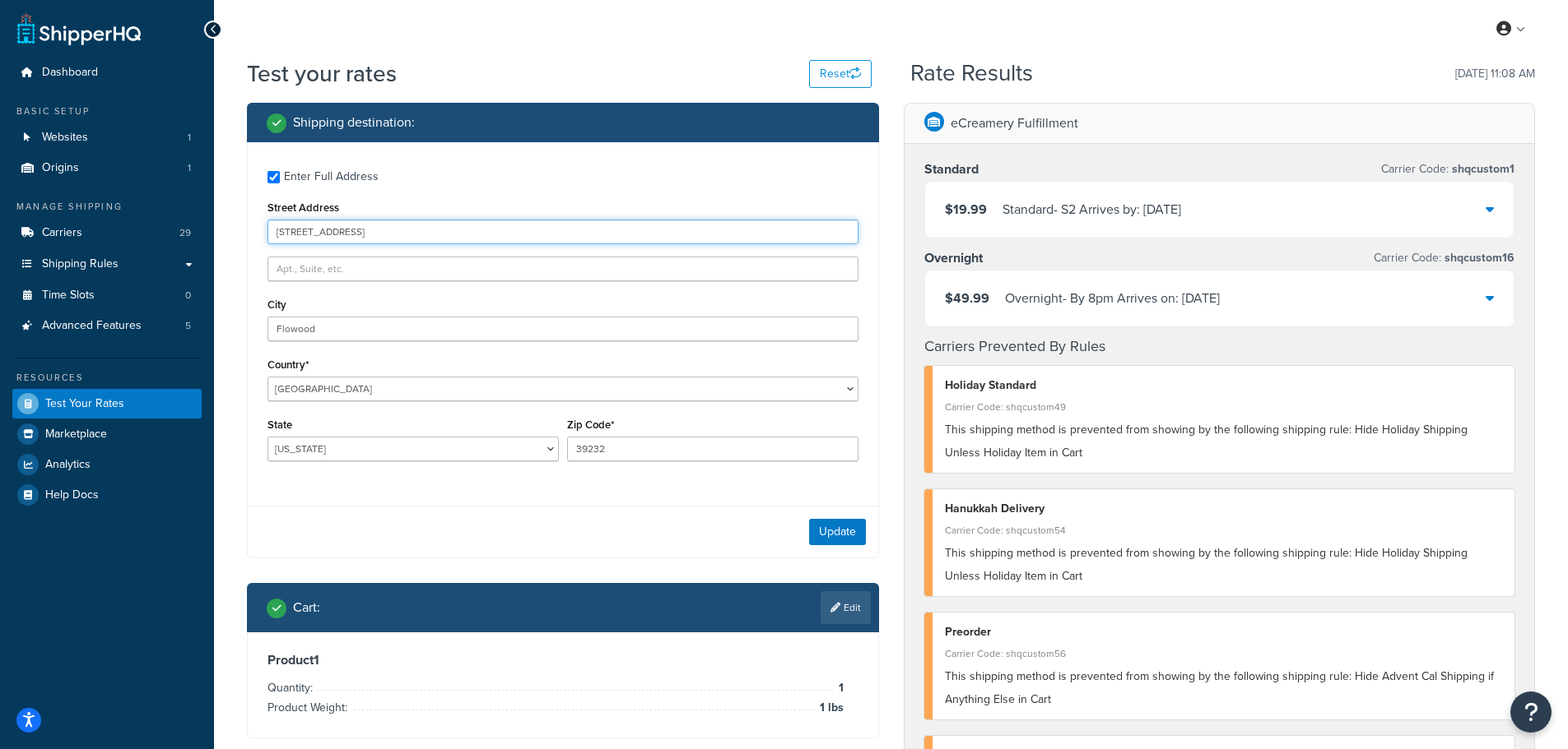
type input "2001 S Main St, Joplin, MO 64804"
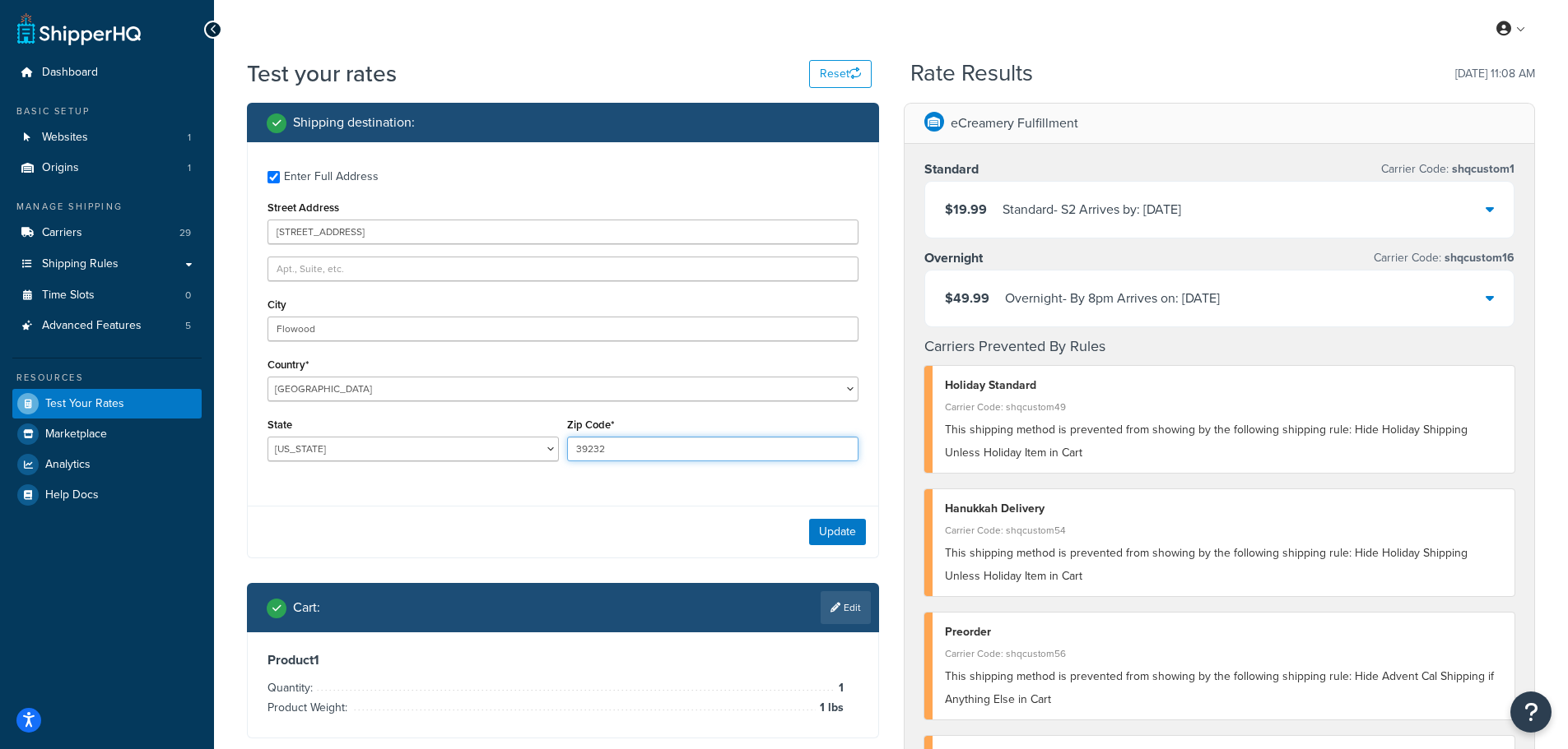
click at [594, 447] on input "39232" at bounding box center [712, 448] width 292 height 25
paste input "64804"
type input "64804"
click at [411, 379] on select "United States United Kingdom Afghanistan Åland Islands Albania Algeria American…" at bounding box center [562, 389] width 590 height 25
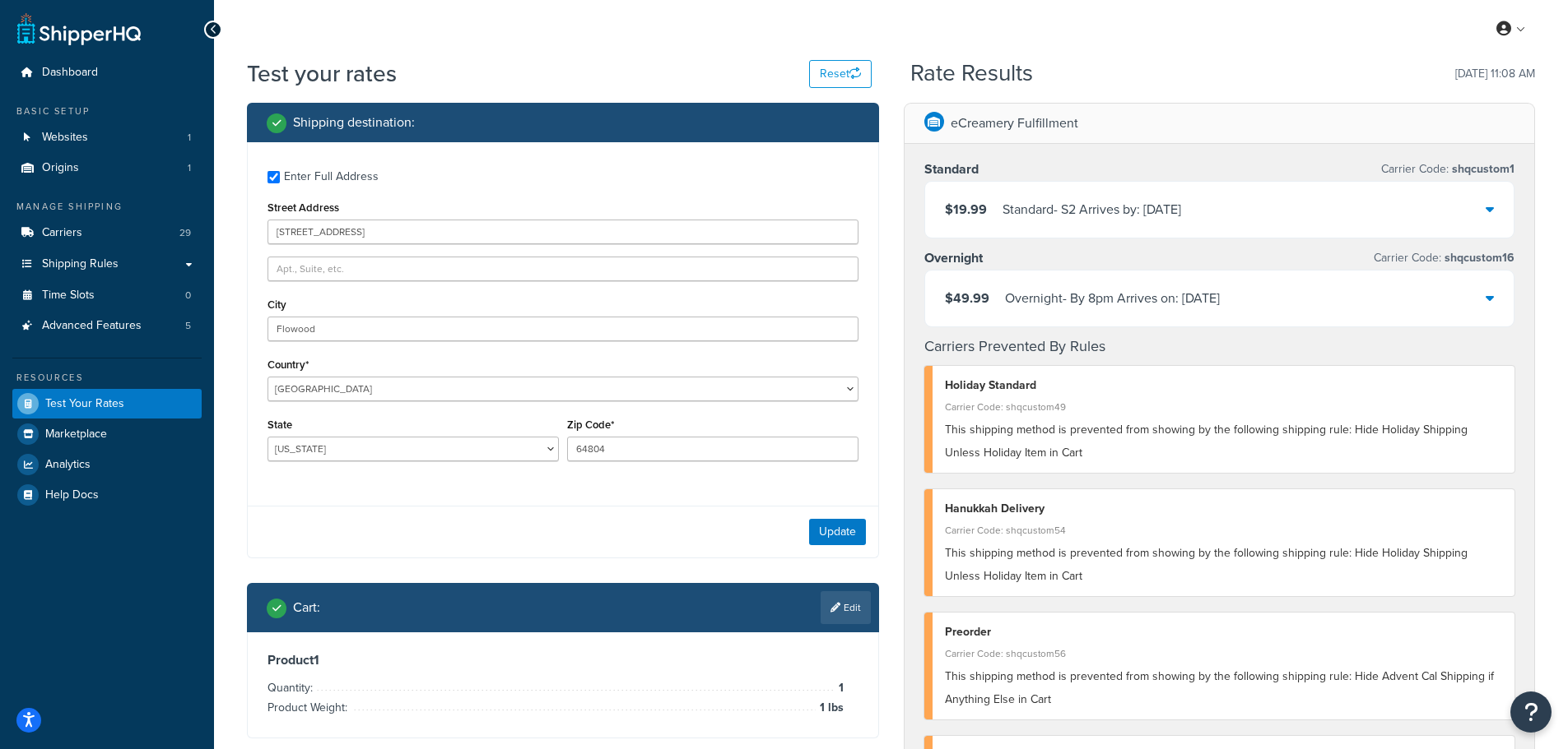
click at [243, 323] on div "Shipping destination : Enter Full Address Street Address 2001 S Main St, Joplin…" at bounding box center [562, 433] width 657 height 661
click at [331, 320] on input "Flowood" at bounding box center [562, 329] width 590 height 25
click at [329, 320] on input "Flowood" at bounding box center [562, 329] width 590 height 25
type input "joplin"
drag, startPoint x: 346, startPoint y: 230, endPoint x: 461, endPoint y: 244, distance: 115.8
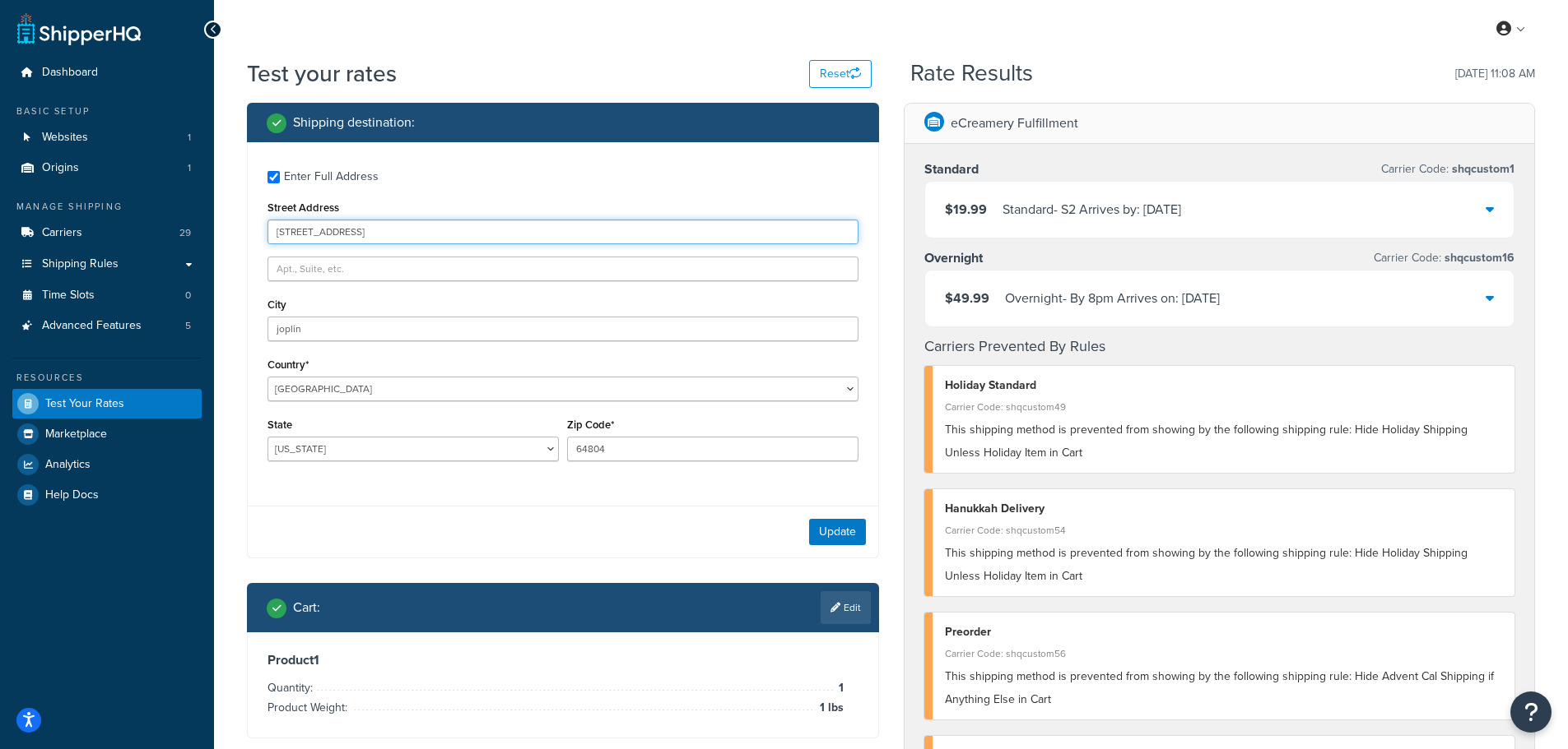
type input "2001 S Main St"
click at [852, 536] on button "Update" at bounding box center [838, 532] width 57 height 26
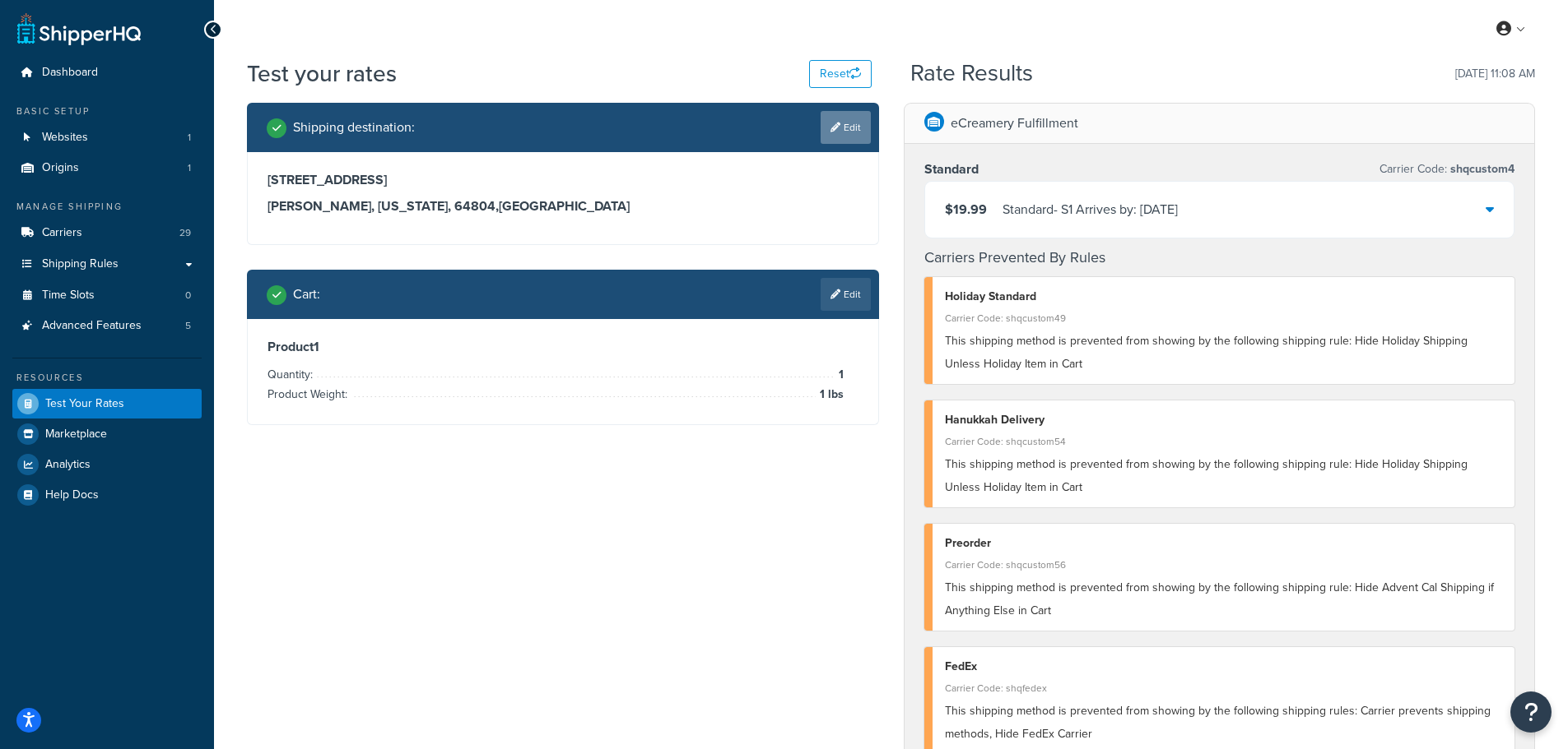
click at [833, 123] on icon at bounding box center [835, 127] width 10 height 10
select select "MO"
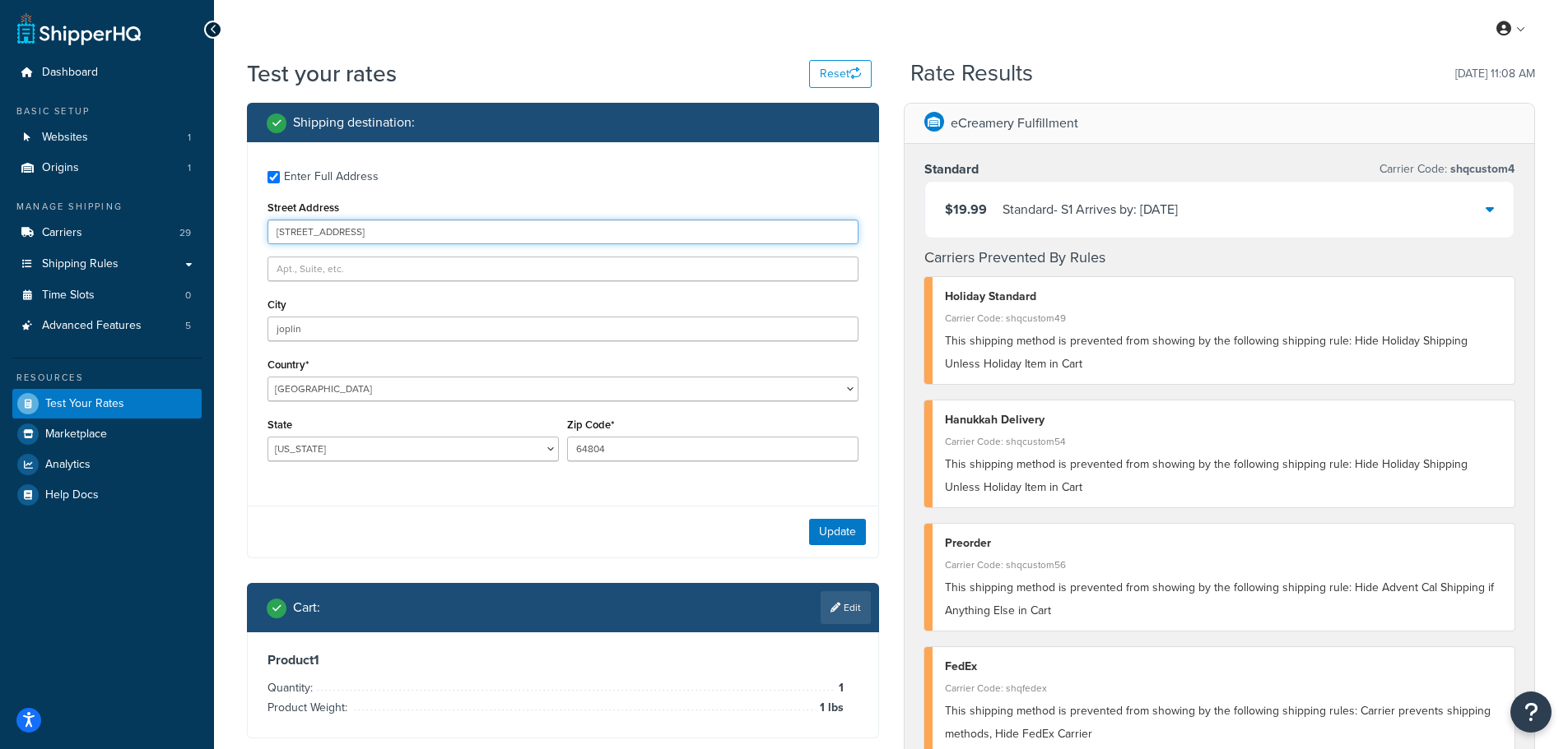
click at [313, 226] on input "2001 S Main St" at bounding box center [562, 232] width 590 height 25
type input "13636 Industrial Rd"
click at [368, 313] on div "City joplin" at bounding box center [562, 317] width 590 height 48
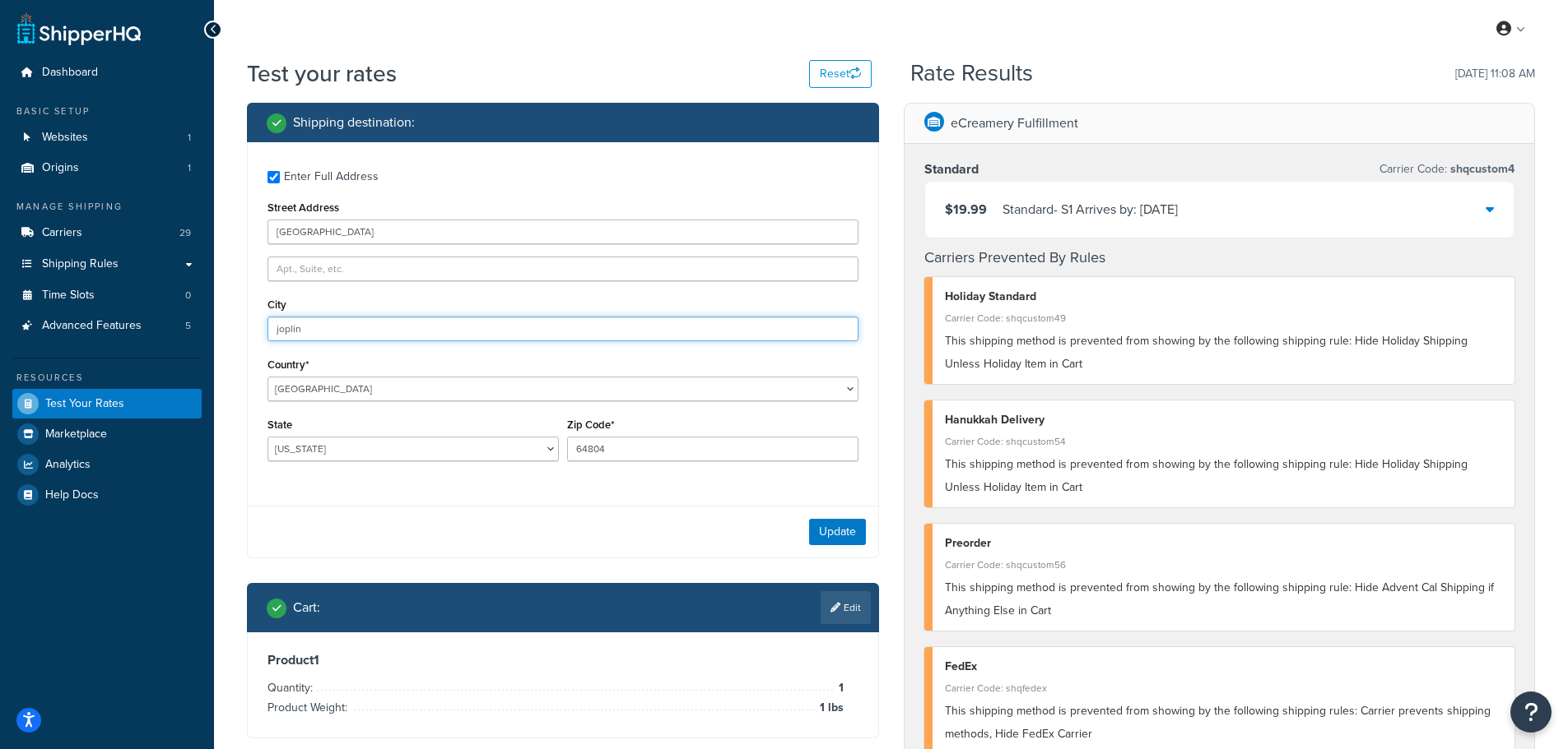
click at [354, 323] on input "joplin" at bounding box center [562, 329] width 590 height 25
click at [352, 323] on input "joplin" at bounding box center [562, 329] width 590 height 25
type input "j"
type input "Omaha"
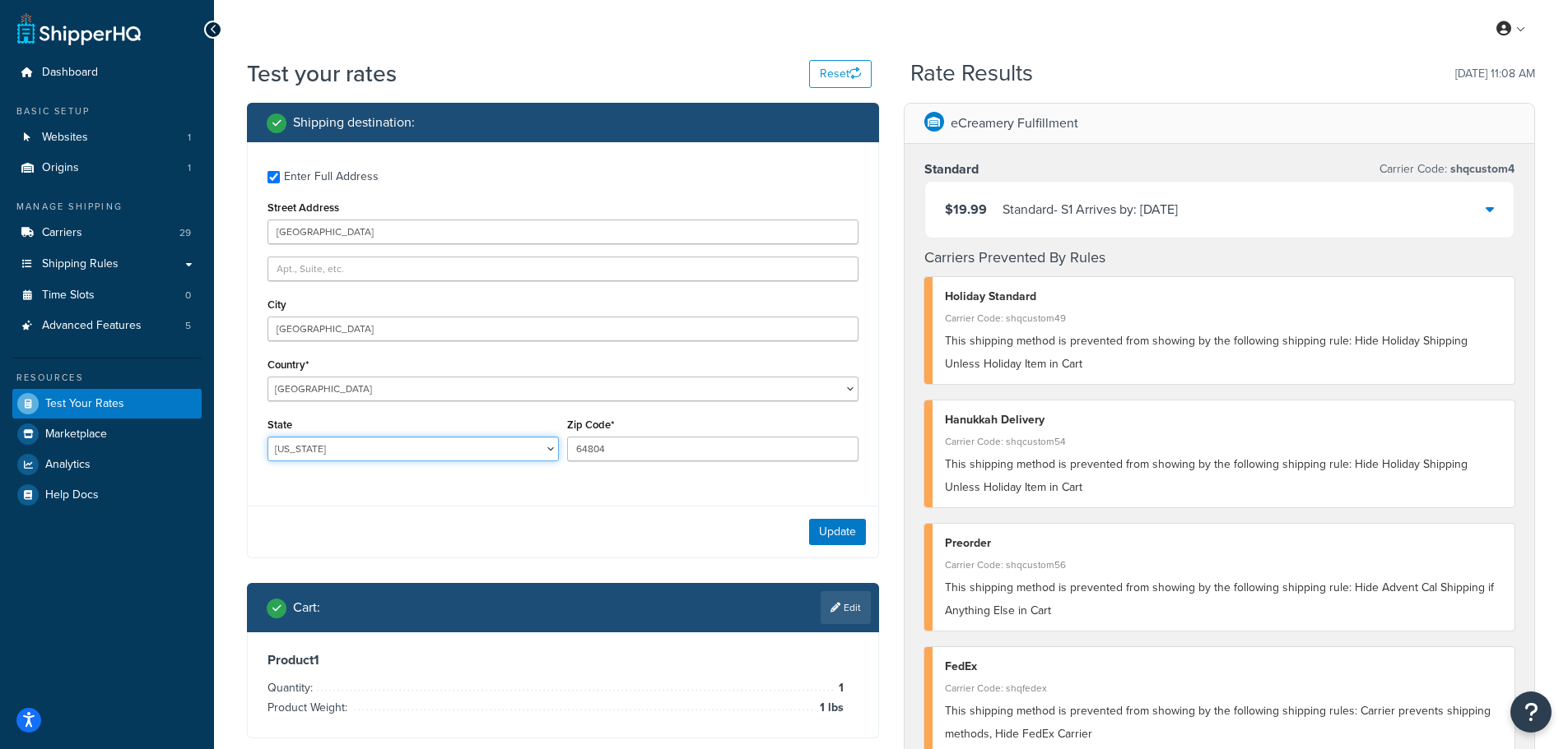
select select "NE"
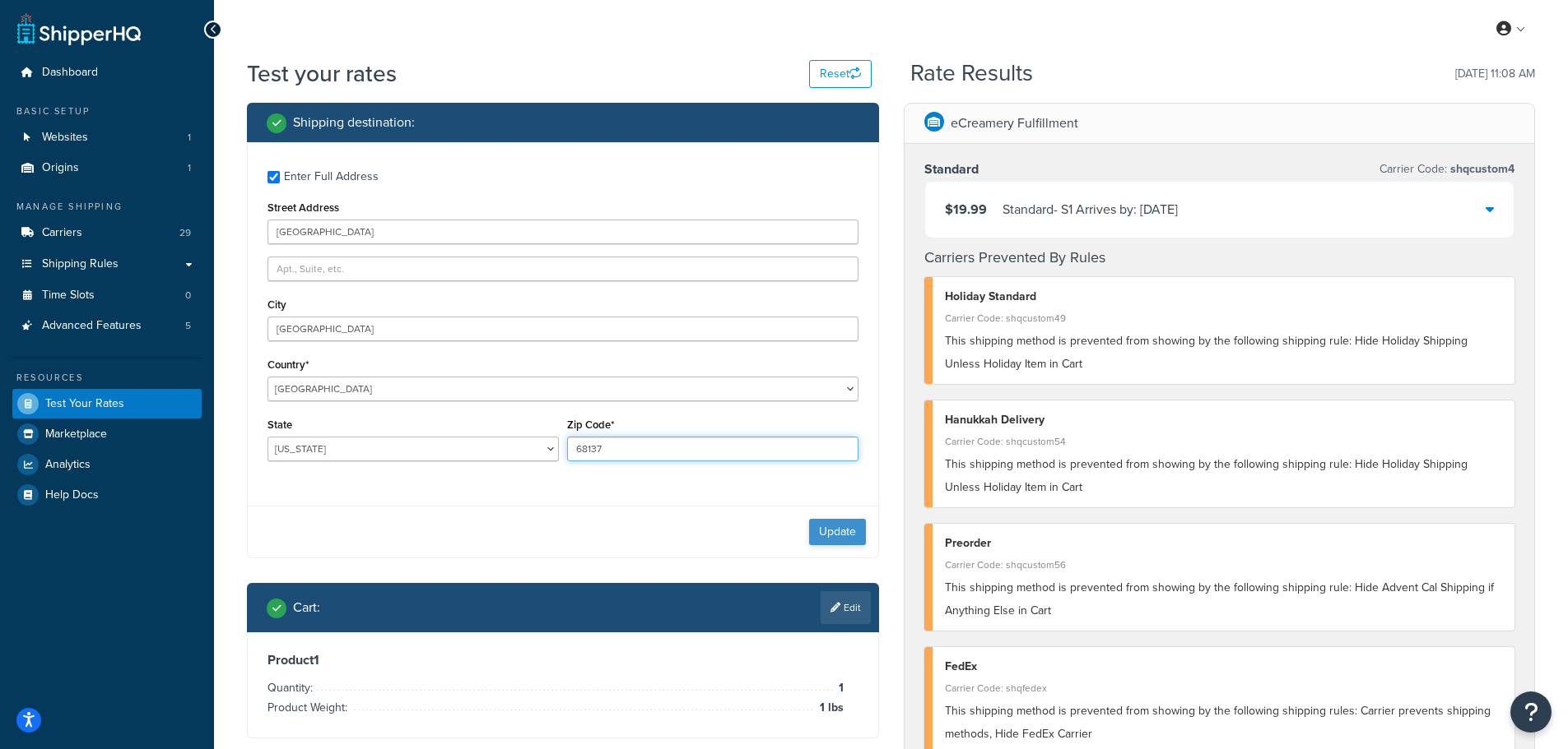
type input "68137"
click at [837, 535] on button "Update" at bounding box center [838, 532] width 57 height 26
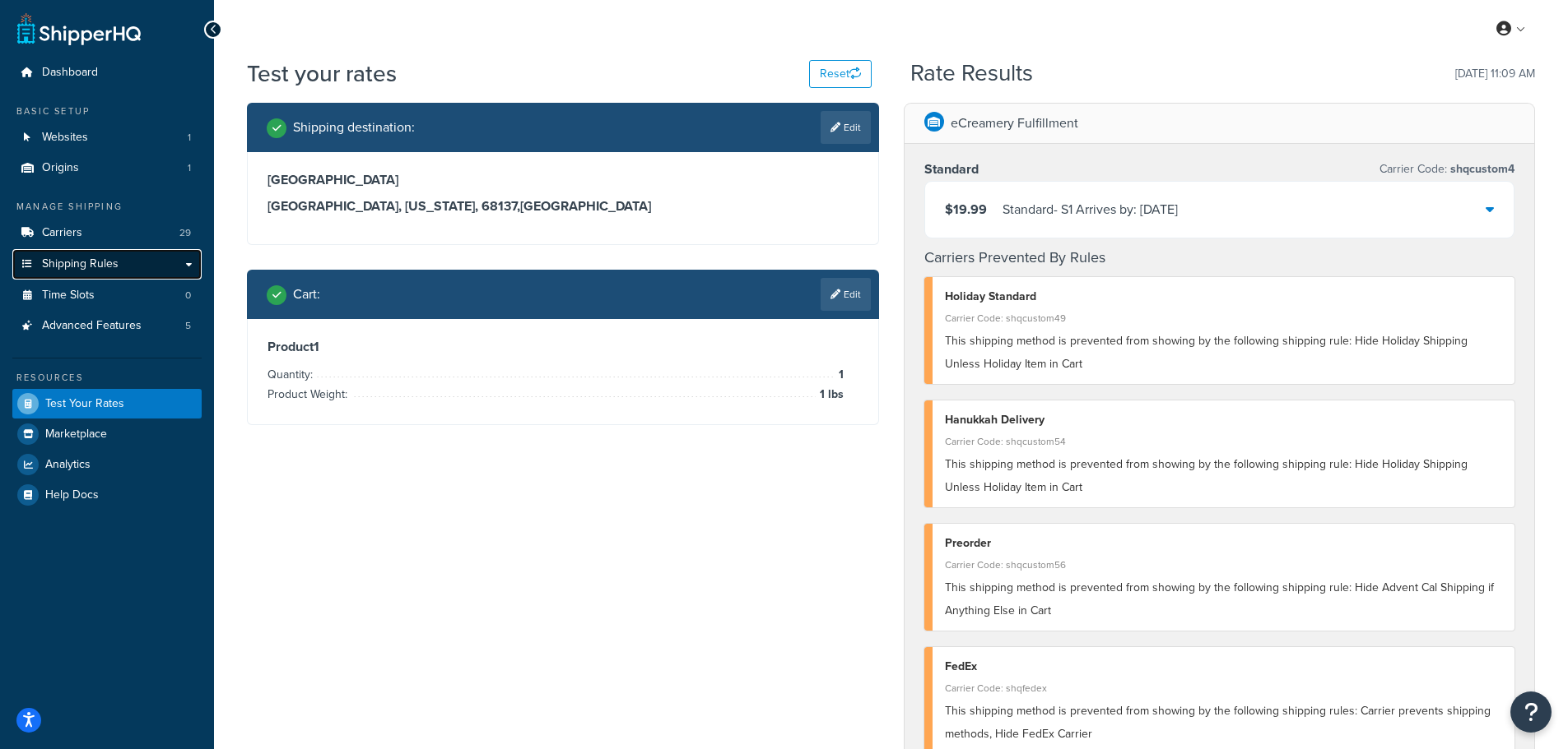
click at [65, 258] on span "Shipping Rules" at bounding box center [80, 264] width 76 height 14
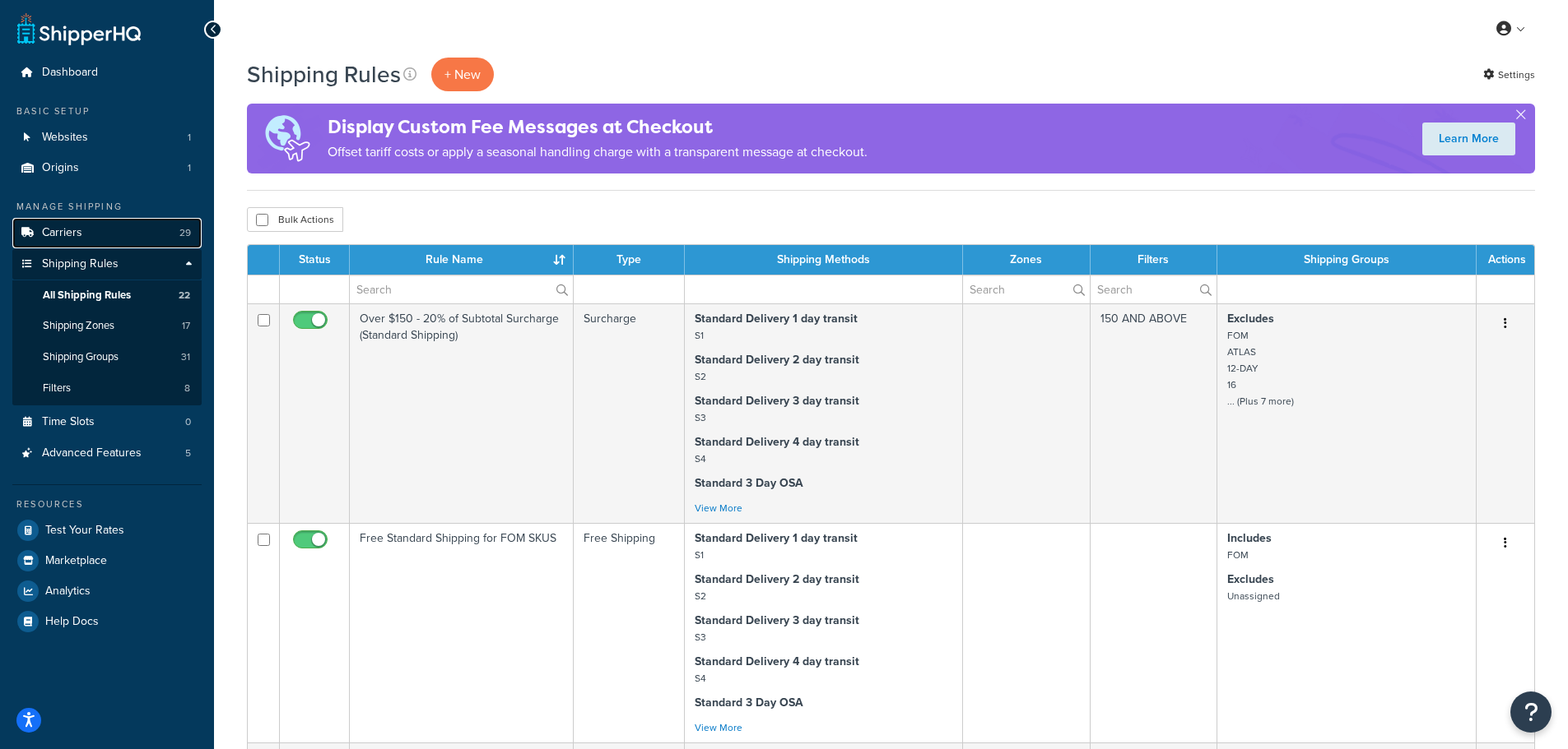
click at [107, 232] on link "Carriers 29" at bounding box center [107, 233] width 189 height 31
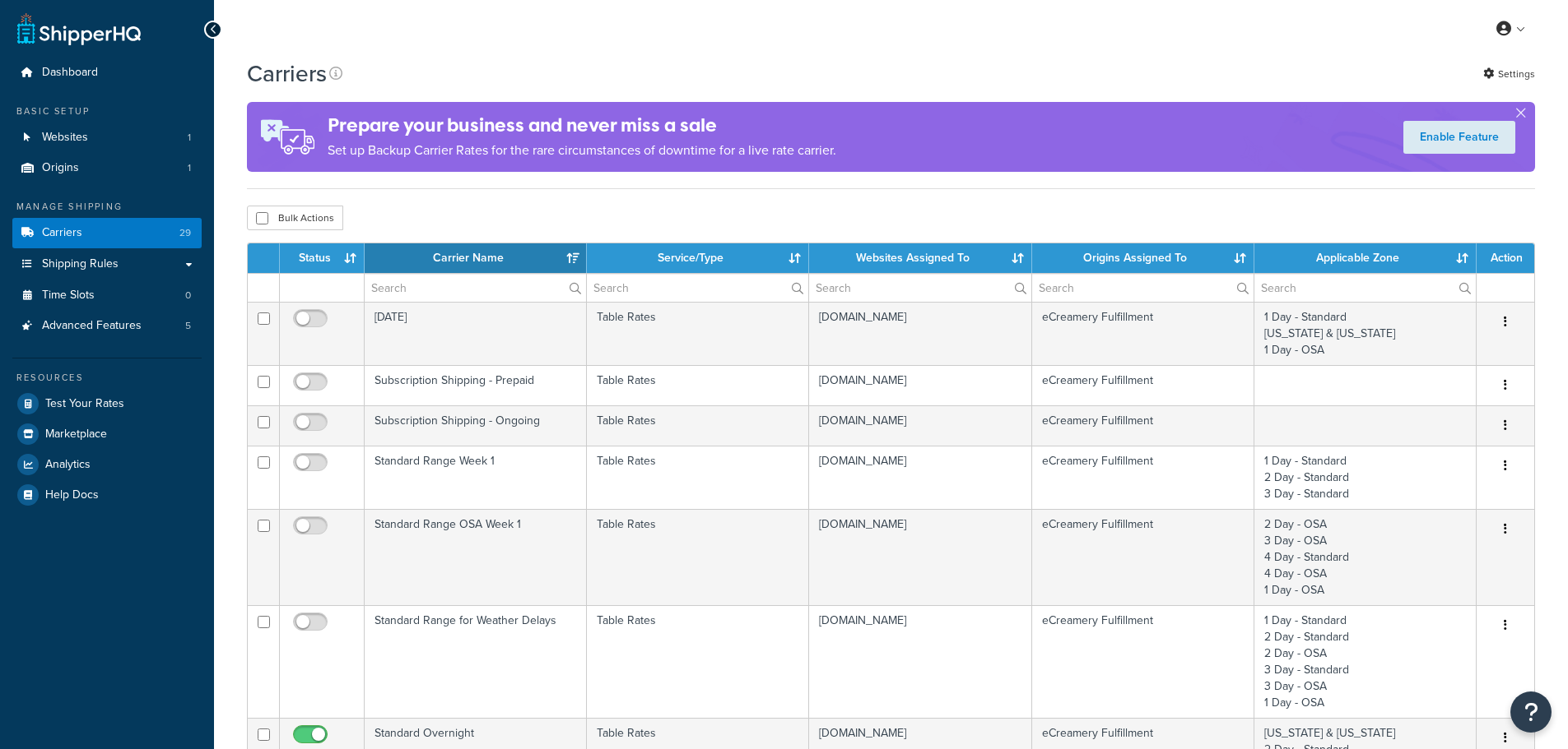
select select "15"
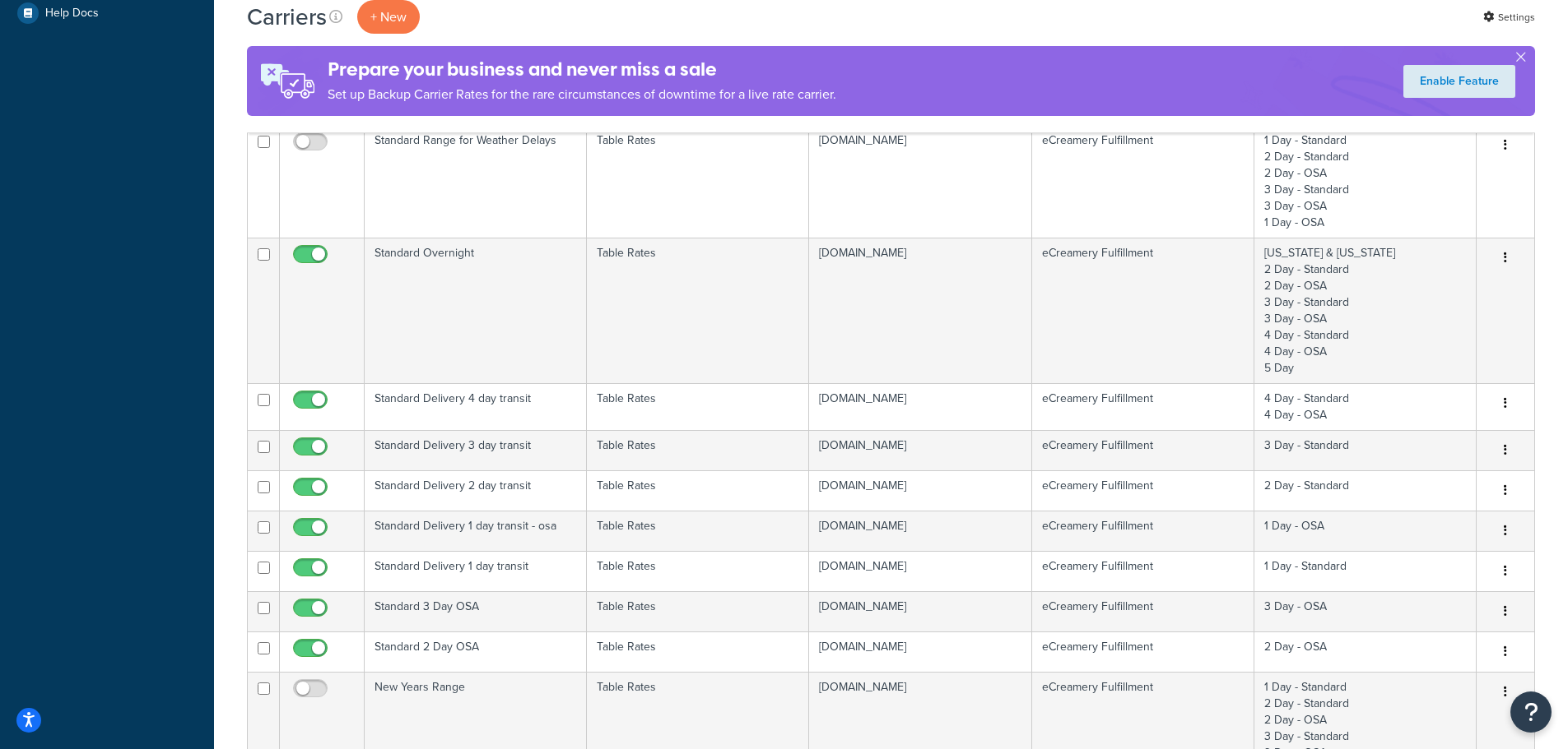
scroll to position [576, 0]
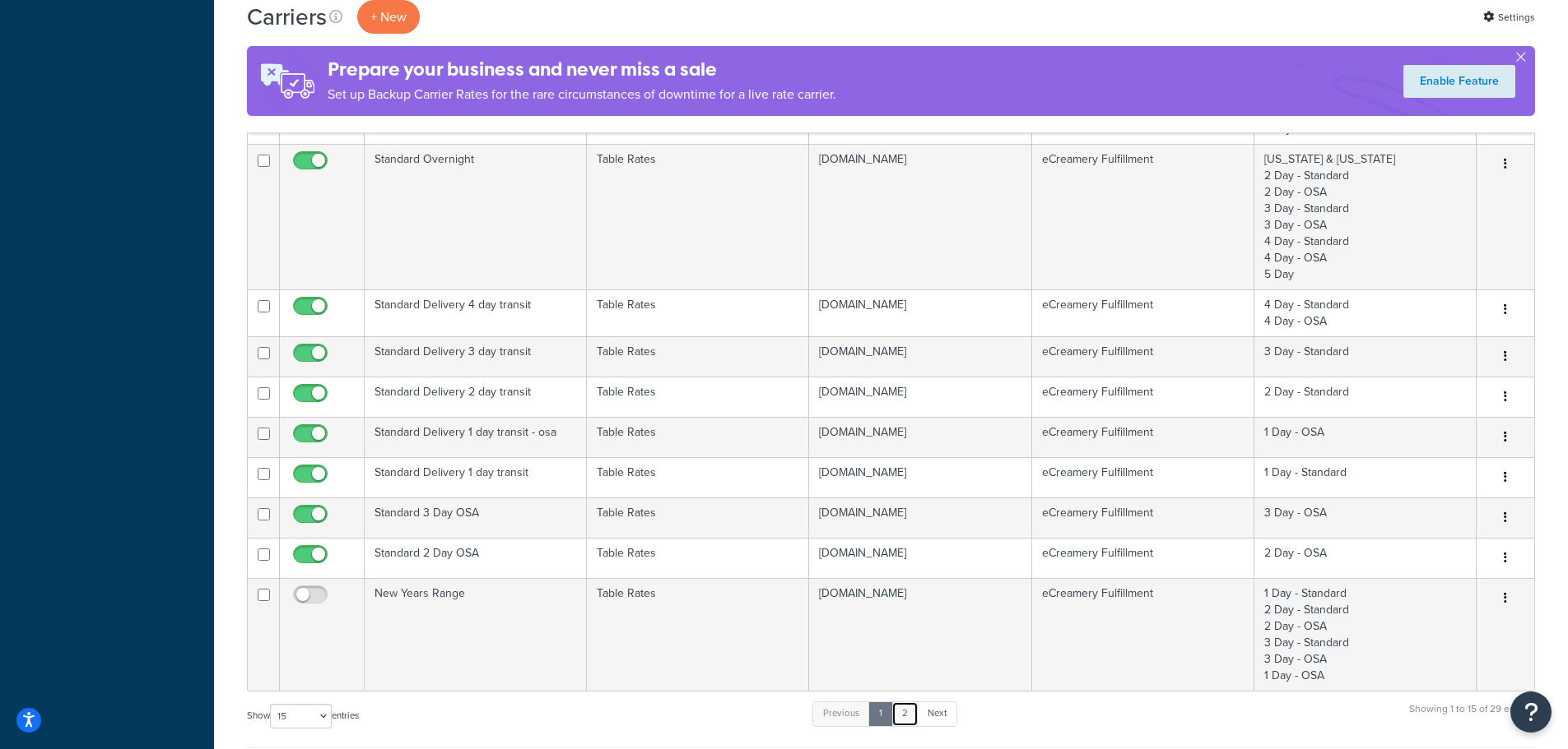
click at [912, 719] on link "2" at bounding box center [905, 714] width 27 height 25
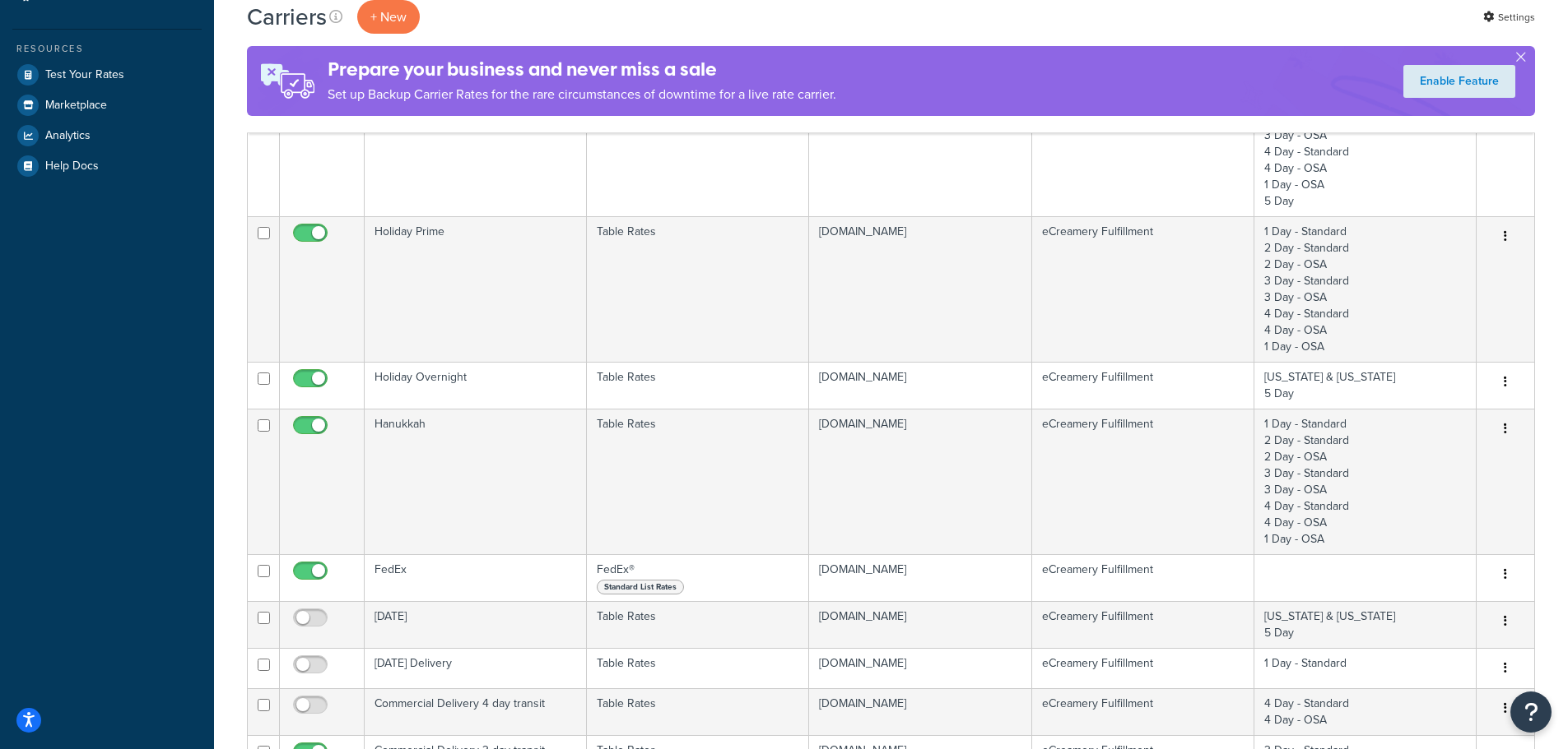
scroll to position [0, 0]
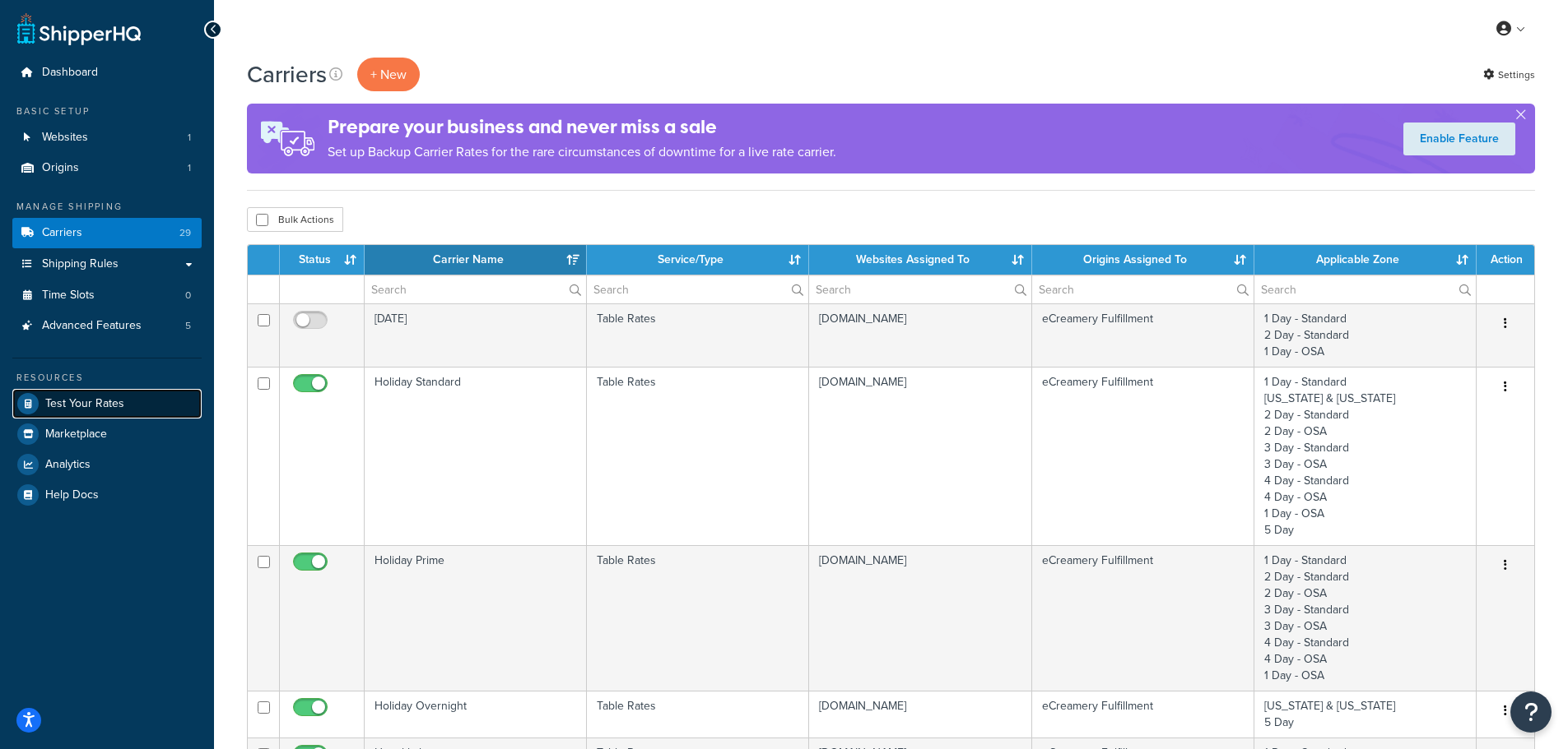
click at [105, 404] on span "Test Your Rates" at bounding box center [84, 404] width 79 height 14
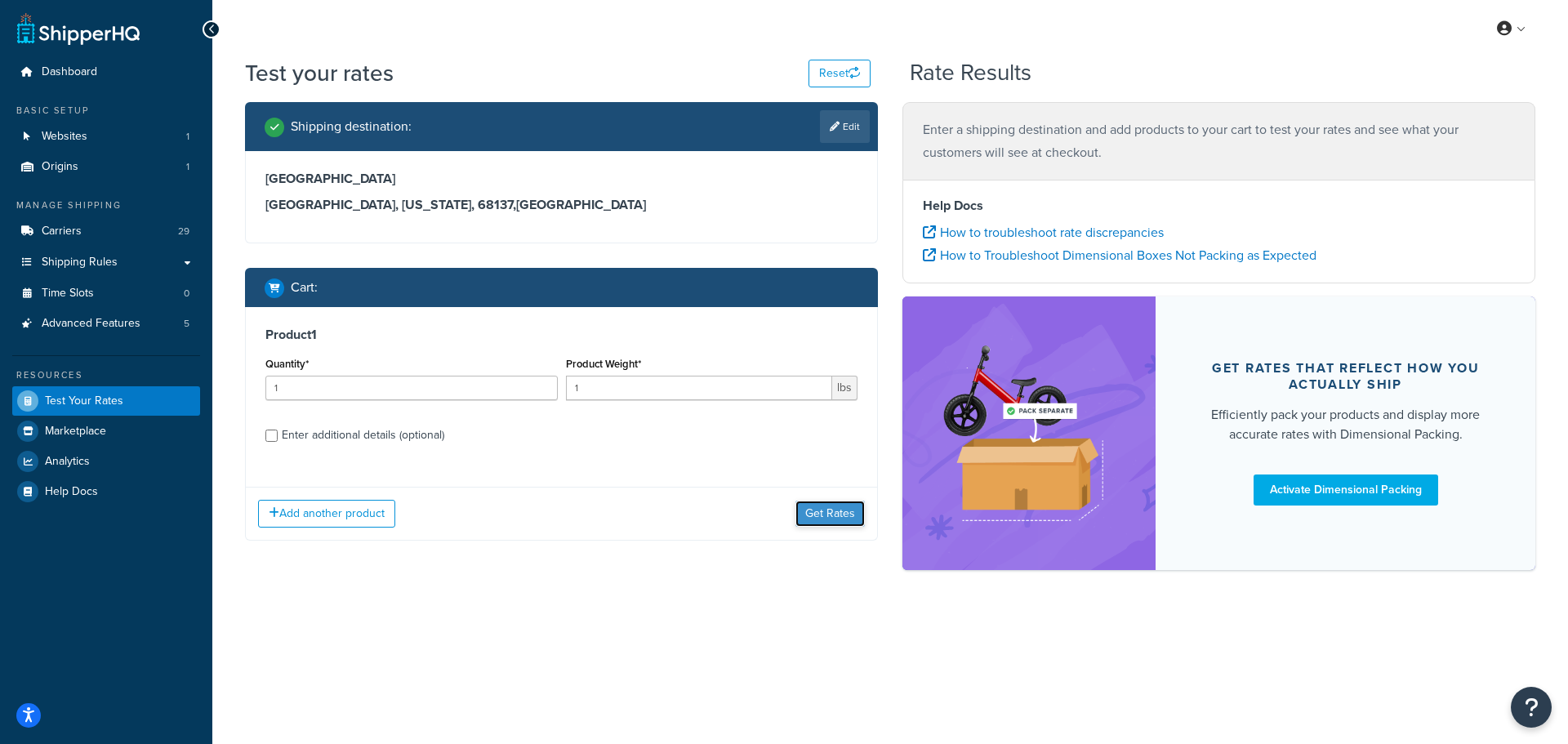
click at [848, 519] on button "Get Rates" at bounding box center [830, 513] width 69 height 26
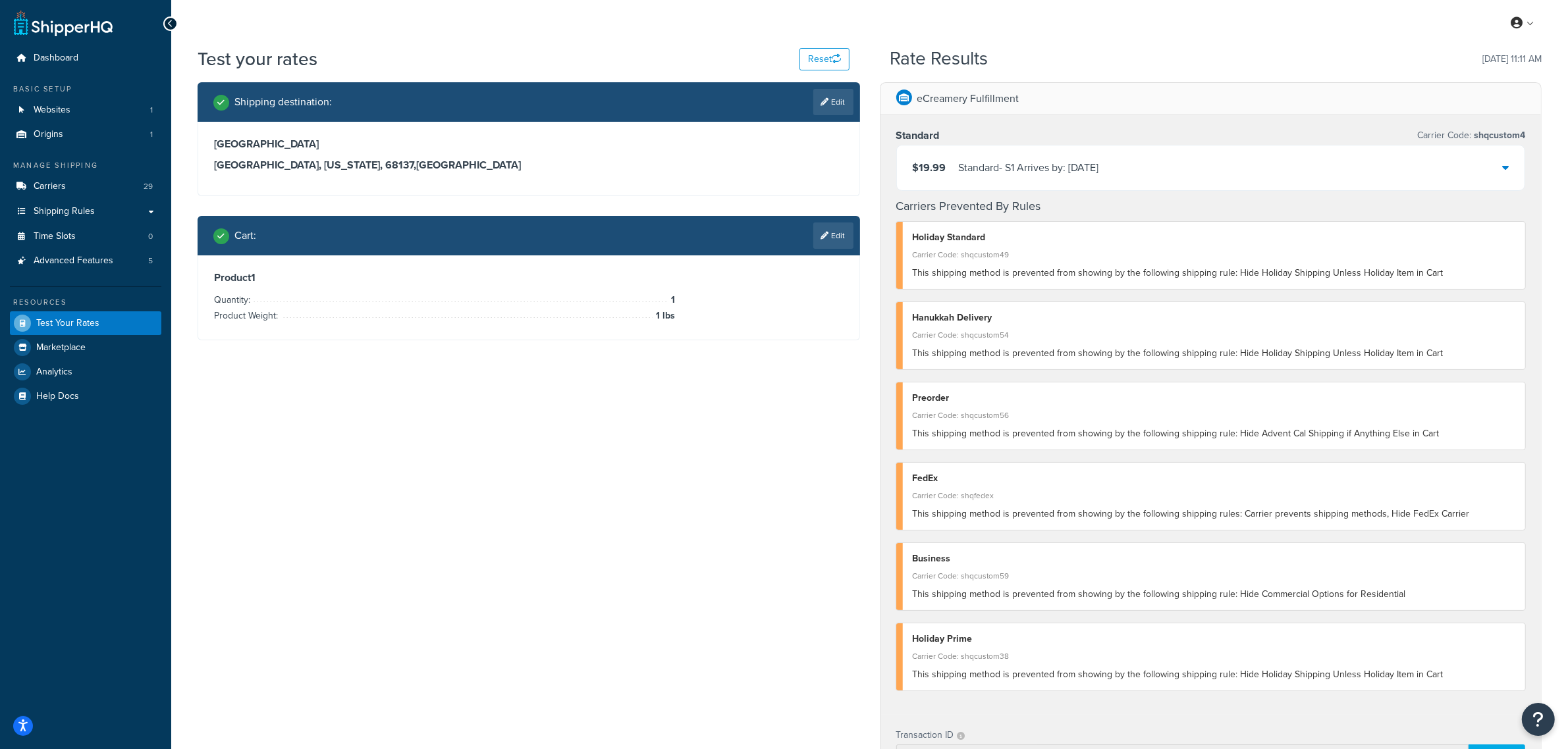
drag, startPoint x: 209, startPoint y: 76, endPoint x: 688, endPoint y: 551, distance: 674.6
click at [688, 551] on div "Shipping destination : Edit 13636 Industrial Rd Omaha, Nebraska, 68137 , United…" at bounding box center [869, 594] width 1364 height 1023
